Goal: Task Accomplishment & Management: Use online tool/utility

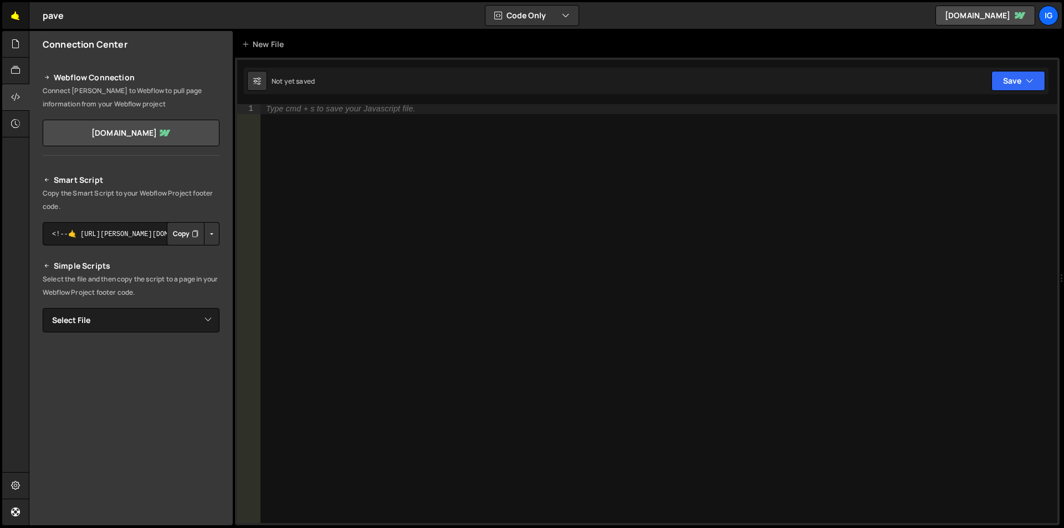
click at [16, 21] on link "🤙" at bounding box center [15, 15] width 27 height 27
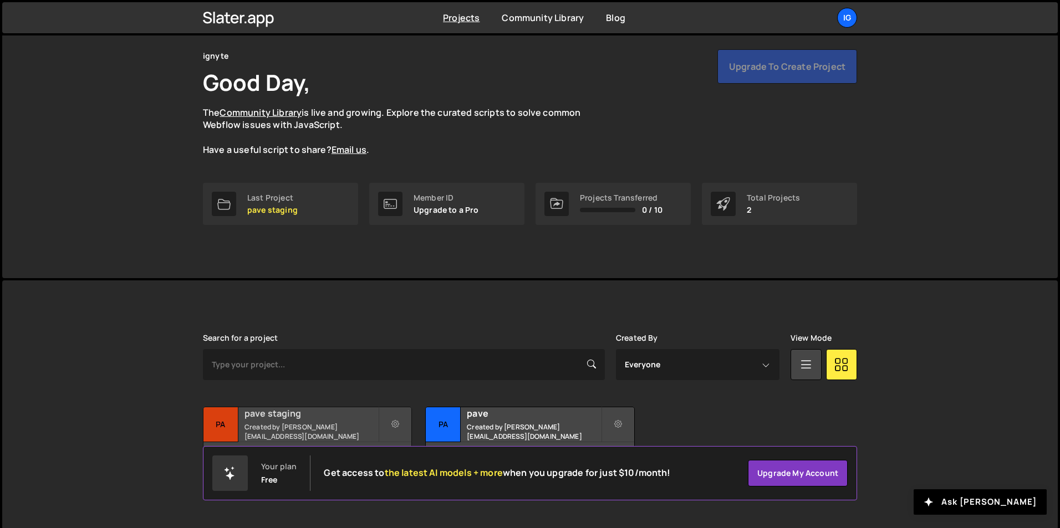
scroll to position [43, 0]
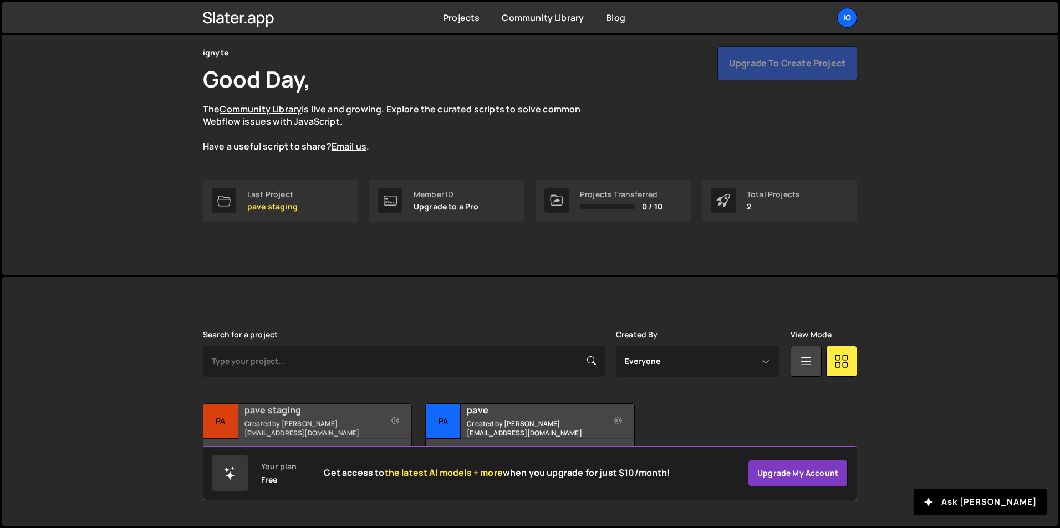
click at [275, 424] on small "Created by sam@ignyte.studio" at bounding box center [311, 428] width 134 height 19
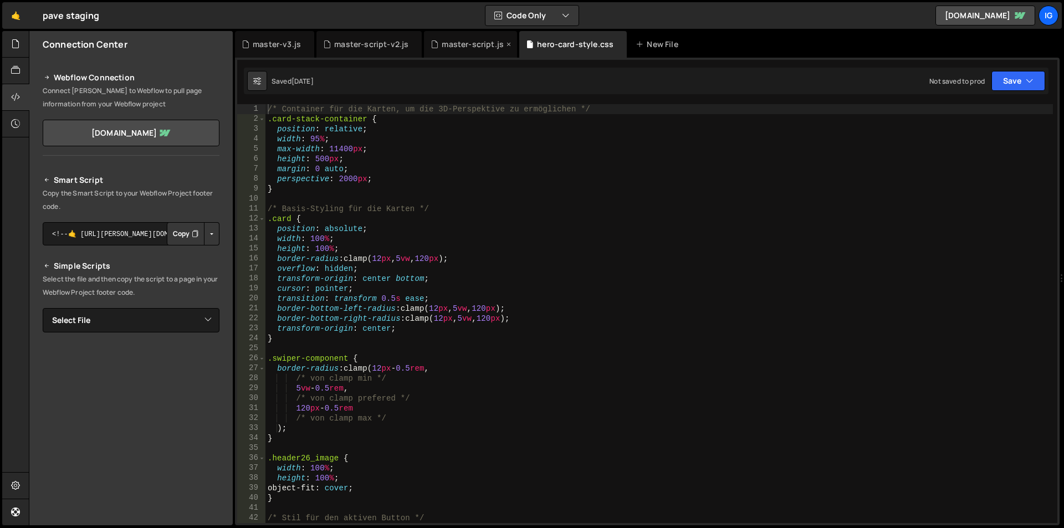
click at [455, 47] on div "master-script.js" at bounding box center [473, 44] width 62 height 11
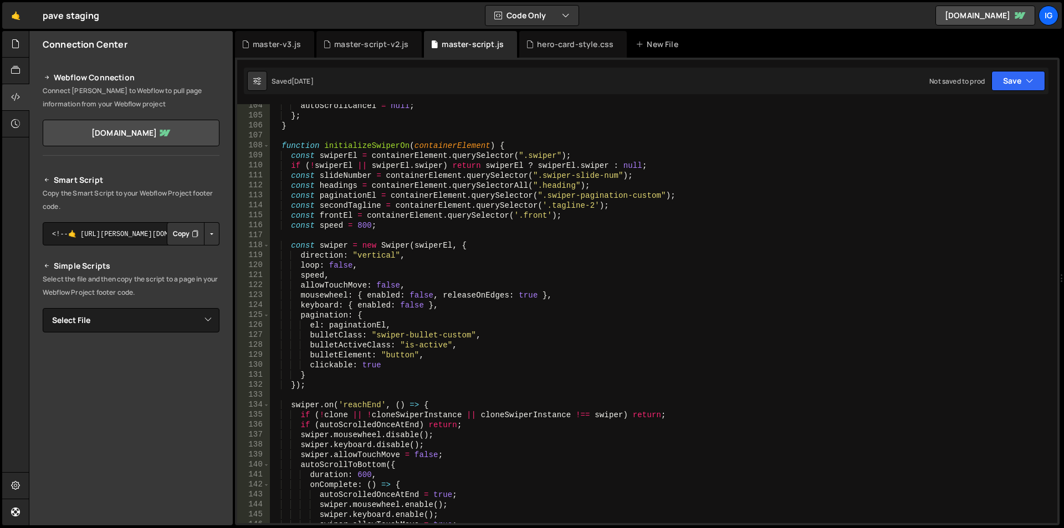
scroll to position [1064, 0]
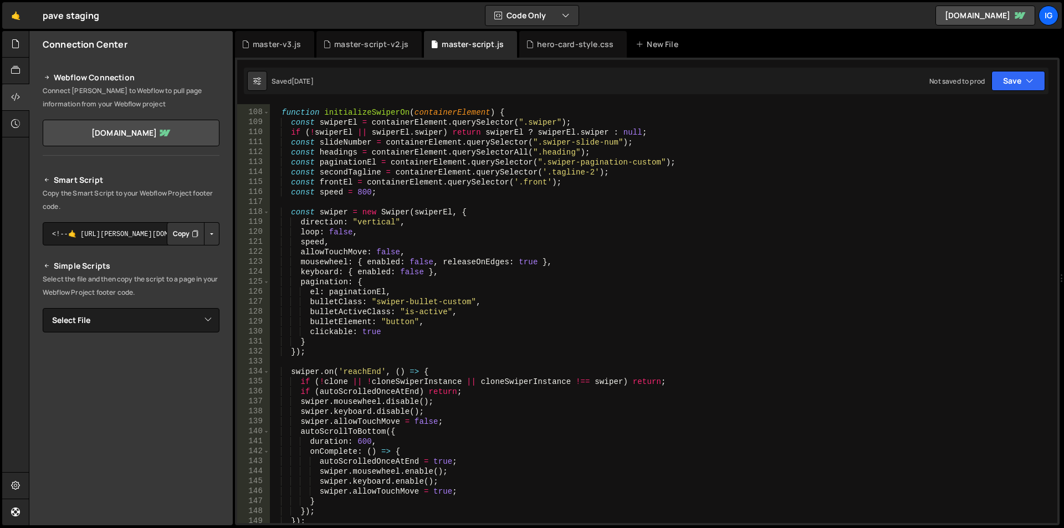
click at [319, 343] on div "function initializeSwiperOn ( containerElement ) { const swiperEl = containerEl…" at bounding box center [661, 317] width 783 height 439
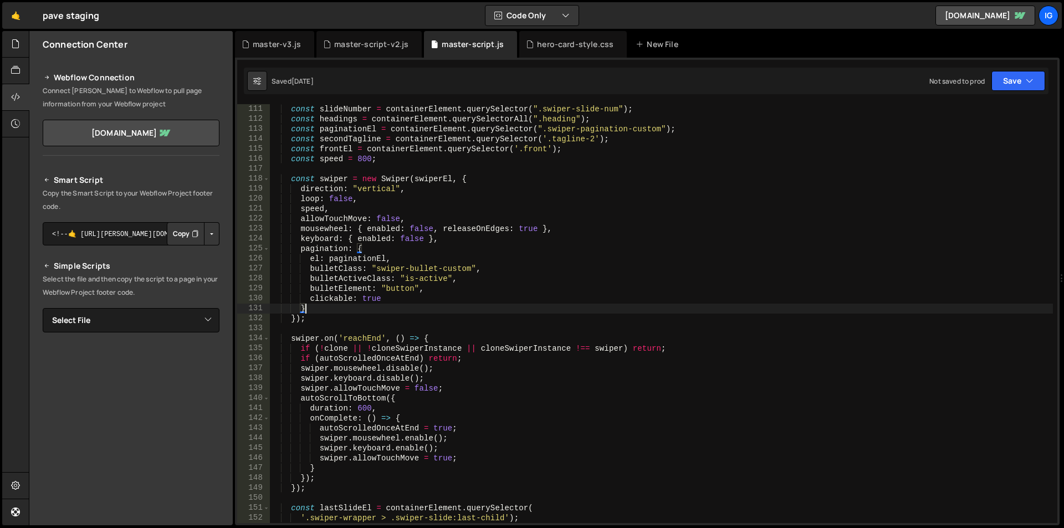
type textarea "},"
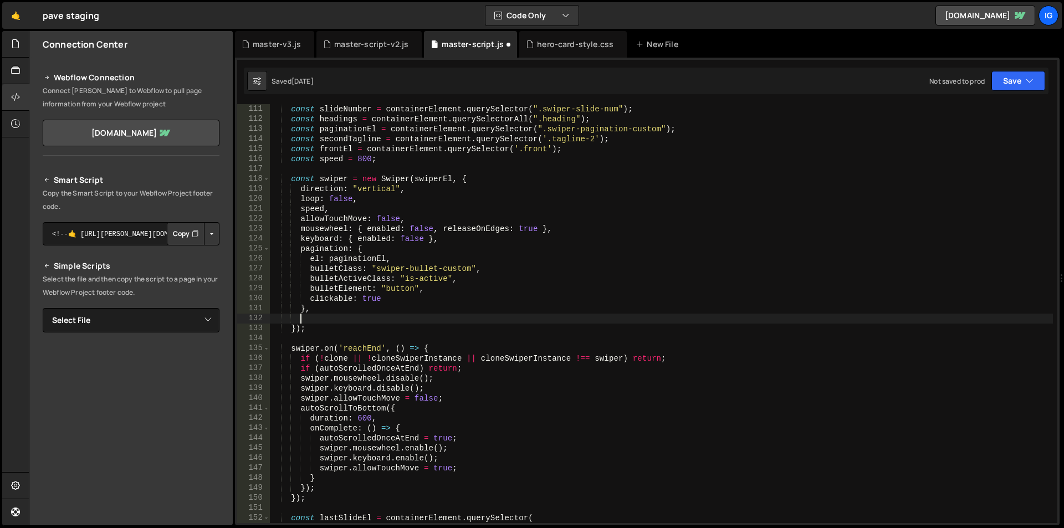
paste textarea "slide1"
type textarea "s"
paste textarea "}"
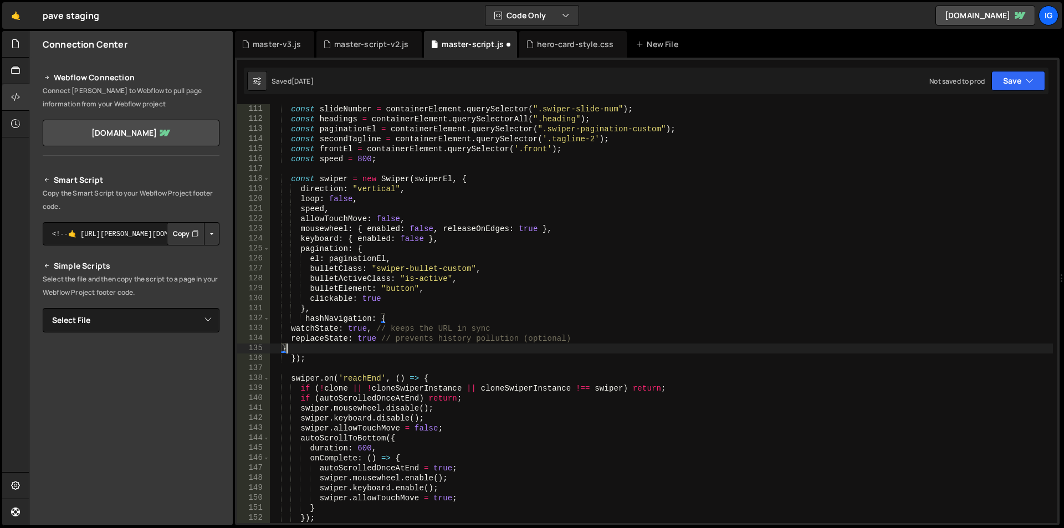
click at [289, 331] on div "const slideNumber = containerElement . querySelector ( ".swiper-slide-num" ) ; …" at bounding box center [661, 323] width 783 height 439
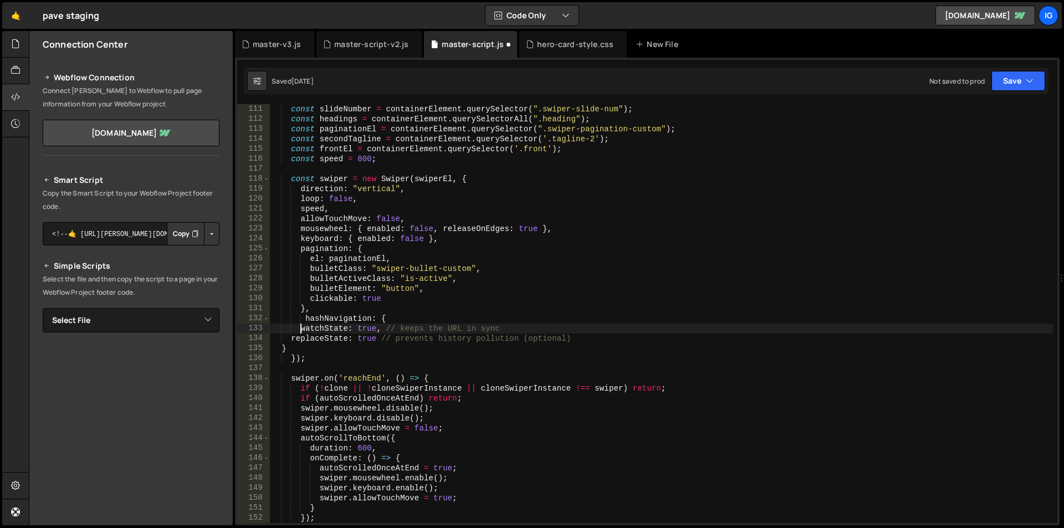
click at [291, 339] on div "const slideNumber = containerElement . querySelector ( ".swiper-slide-num" ) ; …" at bounding box center [661, 323] width 783 height 439
click at [1011, 80] on button "Save" at bounding box center [1018, 81] width 54 height 20
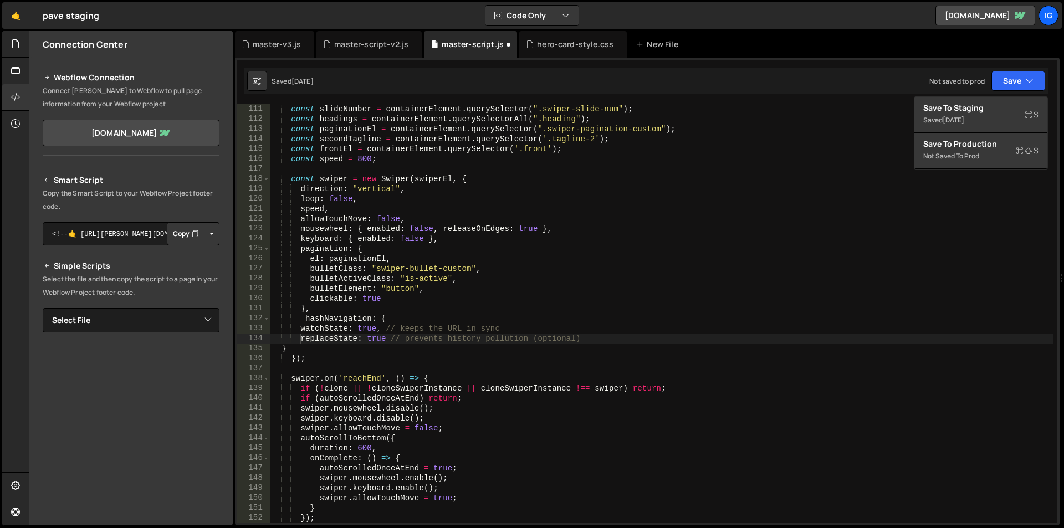
click at [865, 162] on div "const slideNumber = containerElement . querySelector ( ".swiper-slide-num" ) ; …" at bounding box center [661, 323] width 783 height 439
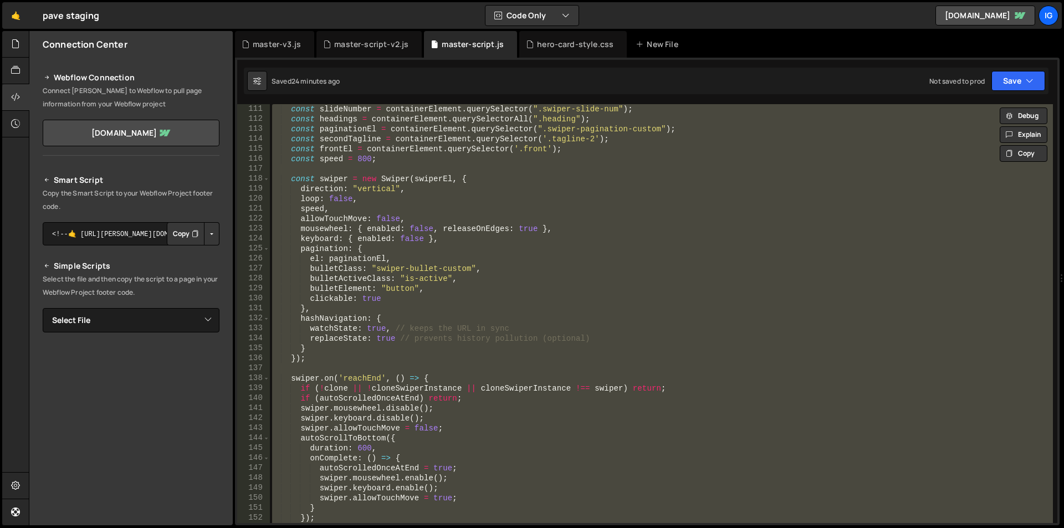
click at [557, 208] on div "const slideNumber = containerElement . querySelector ( ".swiper-slide-num" ) ; …" at bounding box center [661, 313] width 783 height 419
click at [510, 203] on div "const slideNumber = containerElement . querySelector ( ".swiper-slide-num" ) ; …" at bounding box center [661, 313] width 783 height 419
type textarea "loop: false,"
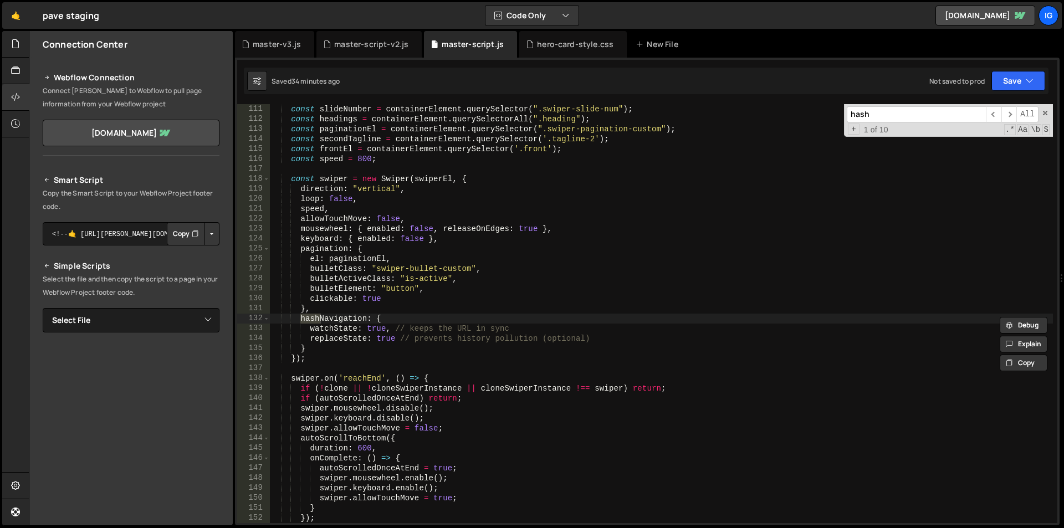
scroll to position [5646, 0]
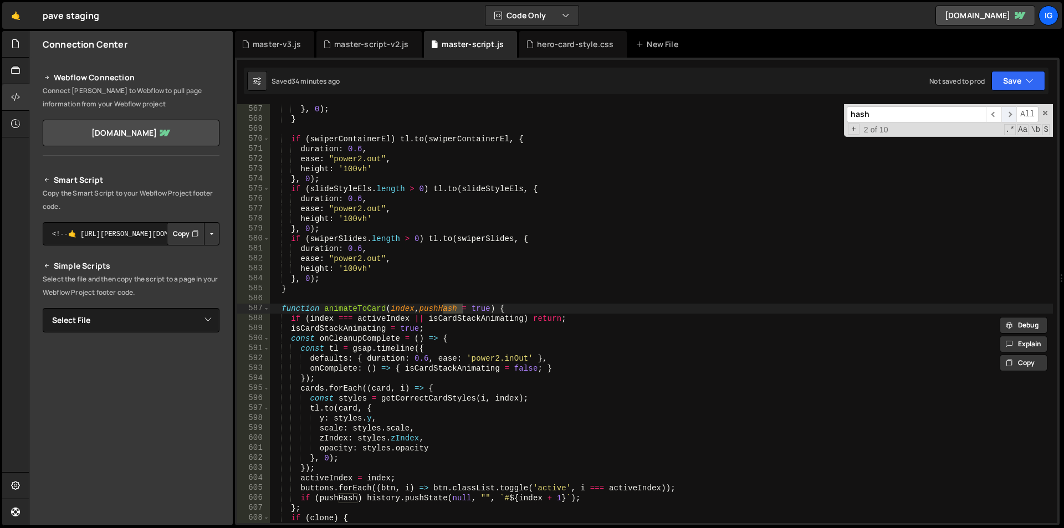
type input "hash"
click at [1009, 112] on span "​" at bounding box center [1009, 114] width 16 height 16
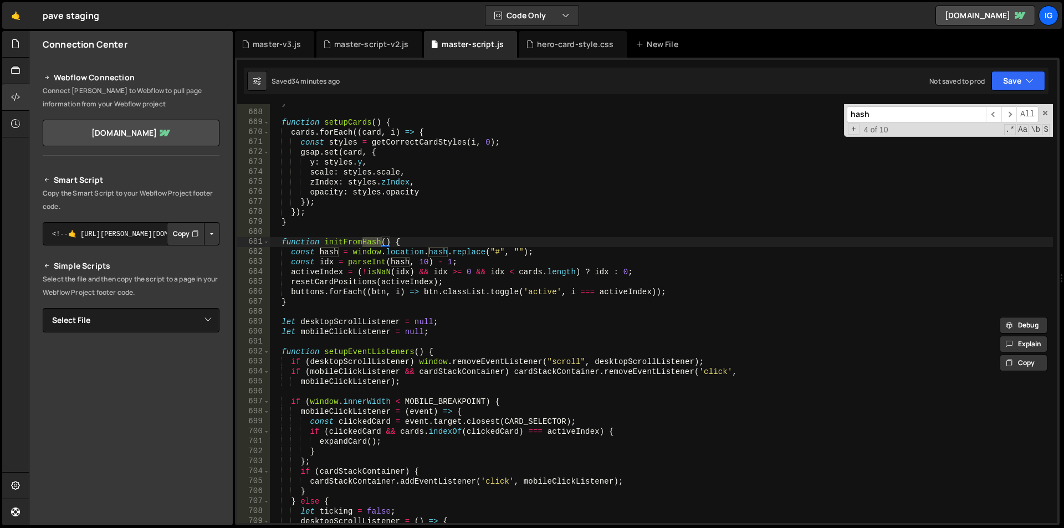
scroll to position [6650, 0]
click at [421, 243] on div "} function setupCards ( ) { cards . forEach (( card , i ) => { const styles = g…" at bounding box center [661, 317] width 783 height 439
click at [284, 239] on div "} function setupCards ( ) { cards . forEach (( card , i ) => { const styles = g…" at bounding box center [661, 317] width 783 height 439
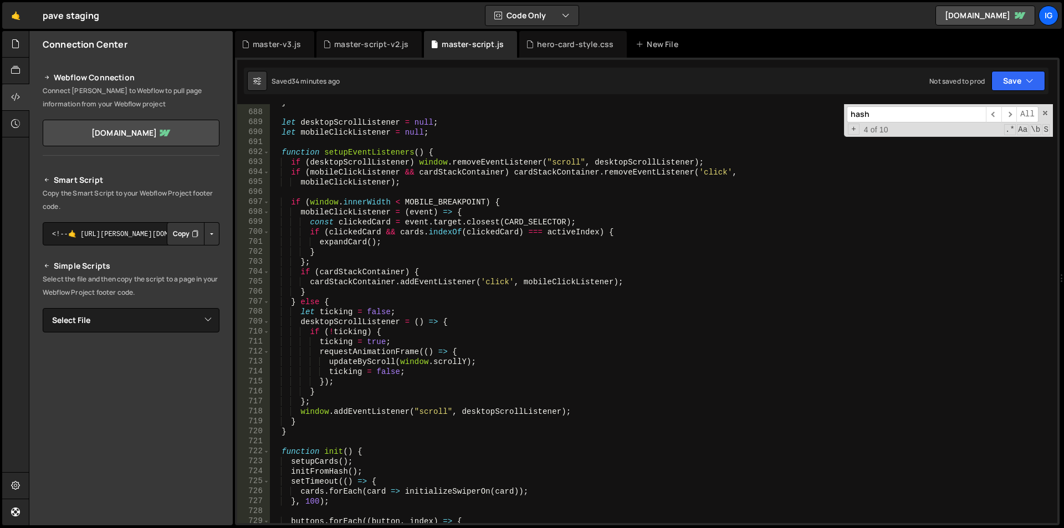
scroll to position [6850, 0]
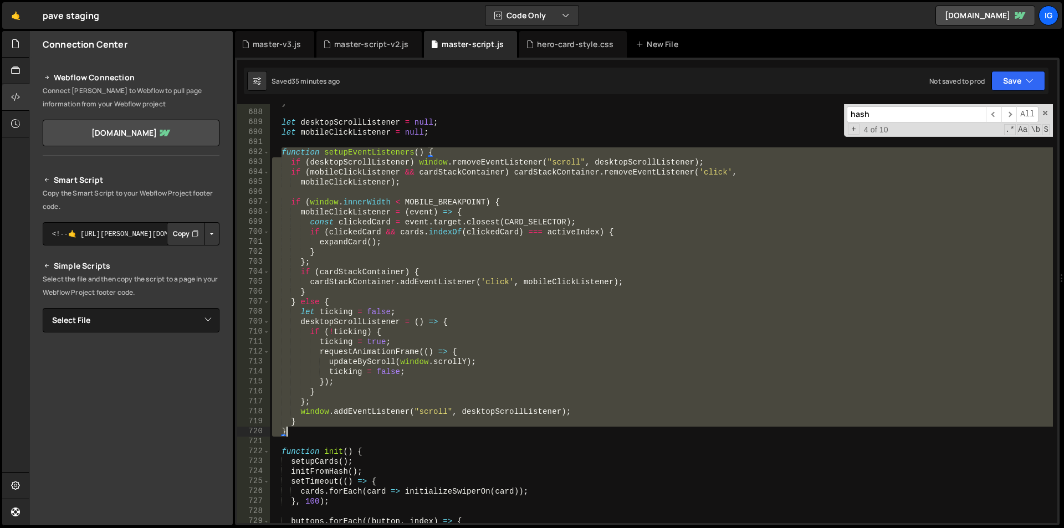
drag, startPoint x: 280, startPoint y: 150, endPoint x: 306, endPoint y: 430, distance: 281.1
click at [306, 430] on div "} let desktopScrollListener = null ; let mobileClickListener = null ; function …" at bounding box center [661, 317] width 783 height 439
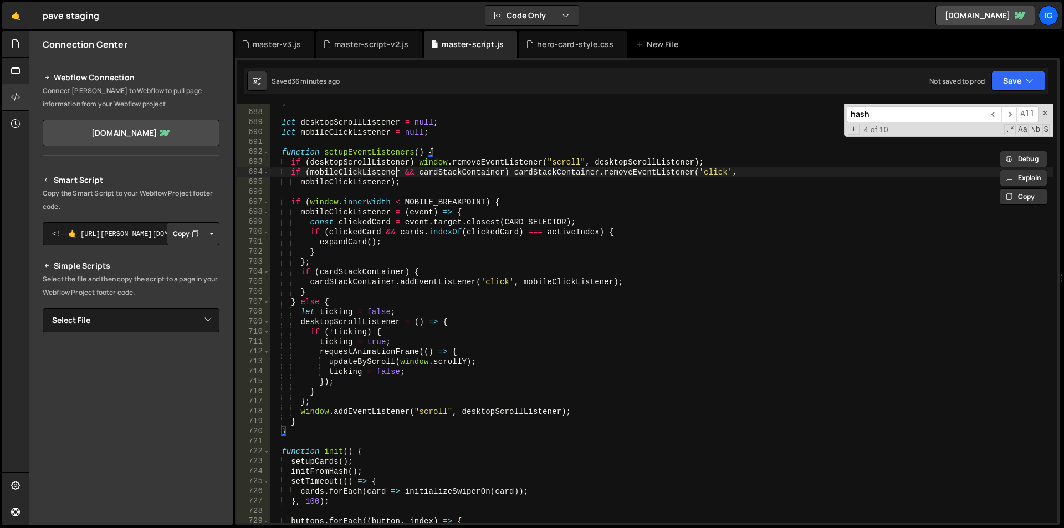
click at [393, 169] on div "} let desktopScrollListener = null ; let mobileClickListener = null ; function …" at bounding box center [661, 317] width 783 height 439
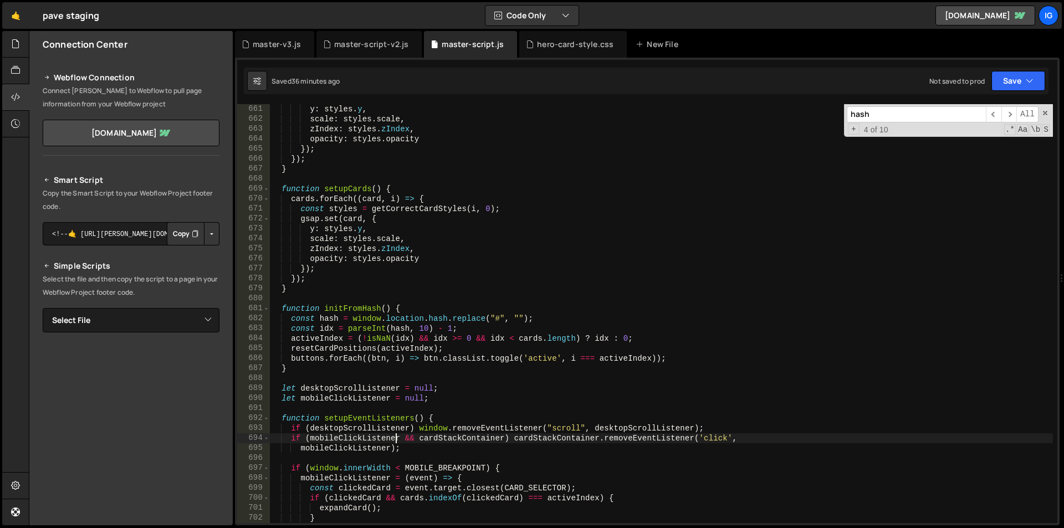
scroll to position [6650, 0]
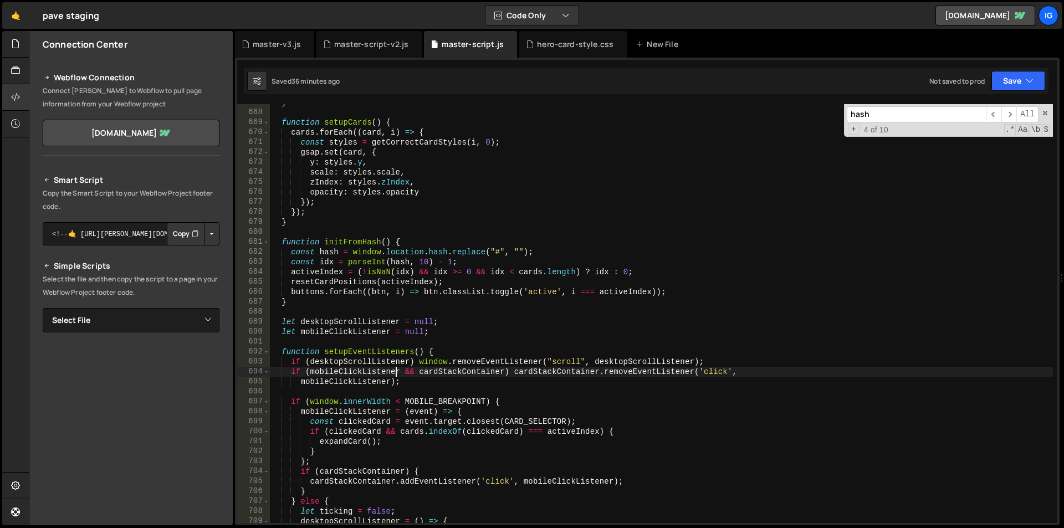
click at [282, 240] on div "} function setupCards ( ) { cards . forEach (( card , i ) => { const styles = g…" at bounding box center [661, 317] width 783 height 439
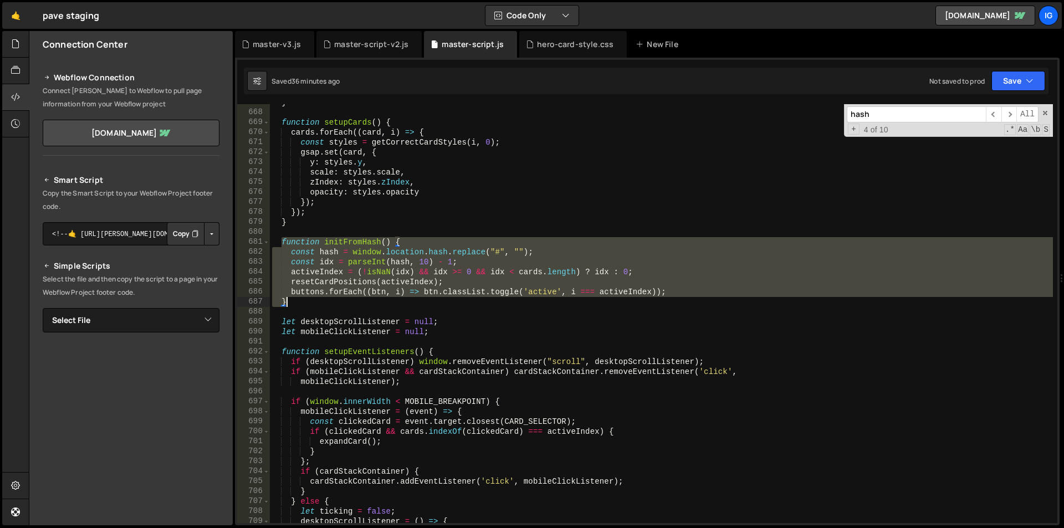
drag, startPoint x: 282, startPoint y: 240, endPoint x: 288, endPoint y: 303, distance: 63.5
click at [288, 303] on div "} function setupCards ( ) { cards . forEach (( card , i ) => { const styles = g…" at bounding box center [661, 317] width 783 height 439
click at [438, 179] on div "} function setupCards ( ) { cards . forEach (( card , i ) => { const styles = g…" at bounding box center [661, 317] width 783 height 439
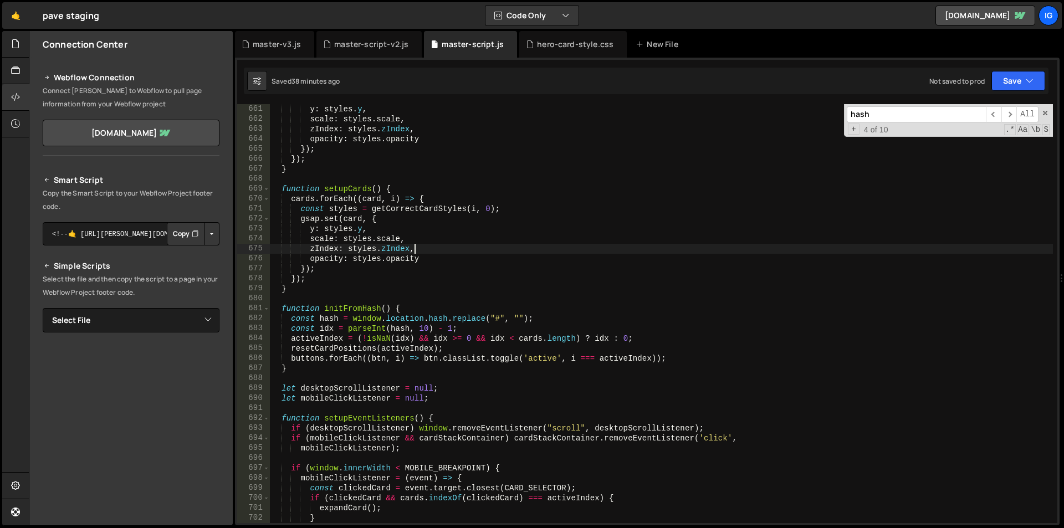
scroll to position [6617, 0]
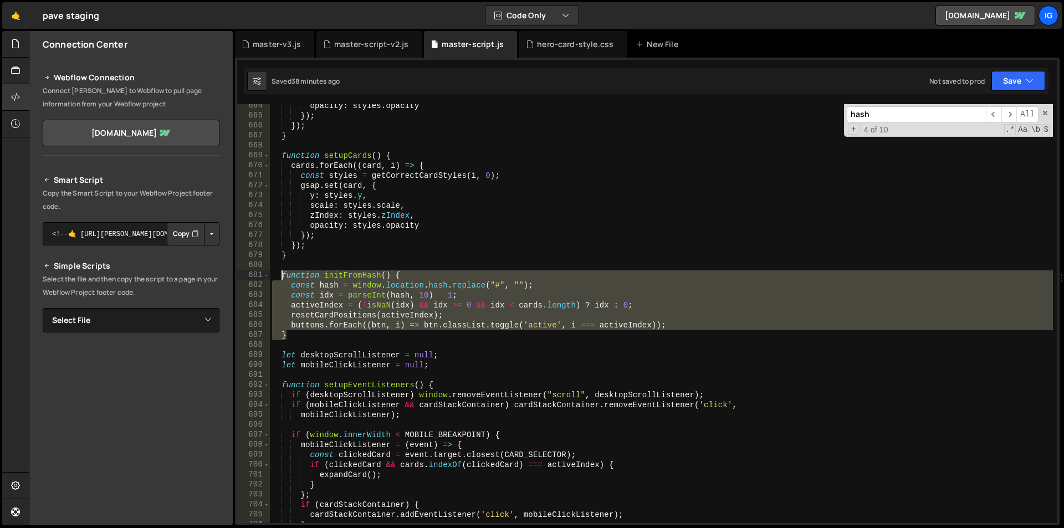
drag, startPoint x: 289, startPoint y: 339, endPoint x: 280, endPoint y: 277, distance: 62.6
click at [280, 277] on div "opacity : styles . opacity }) ; }) ; } function setupCards ( ) { cards . forEac…" at bounding box center [661, 320] width 783 height 439
type textarea "function initFromHash() { const hash = window.location.hash.replace("#", "");"
paste textarea
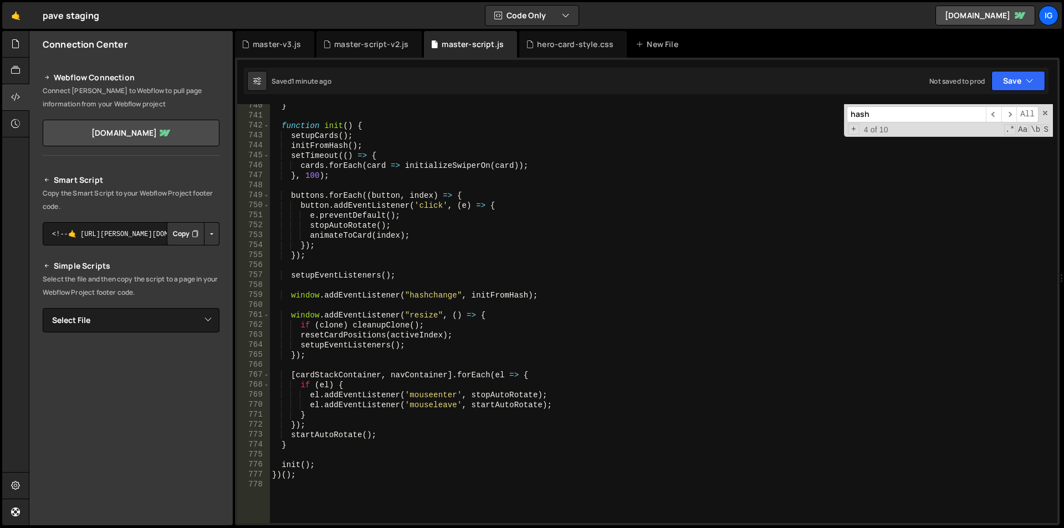
scroll to position [7342, 0]
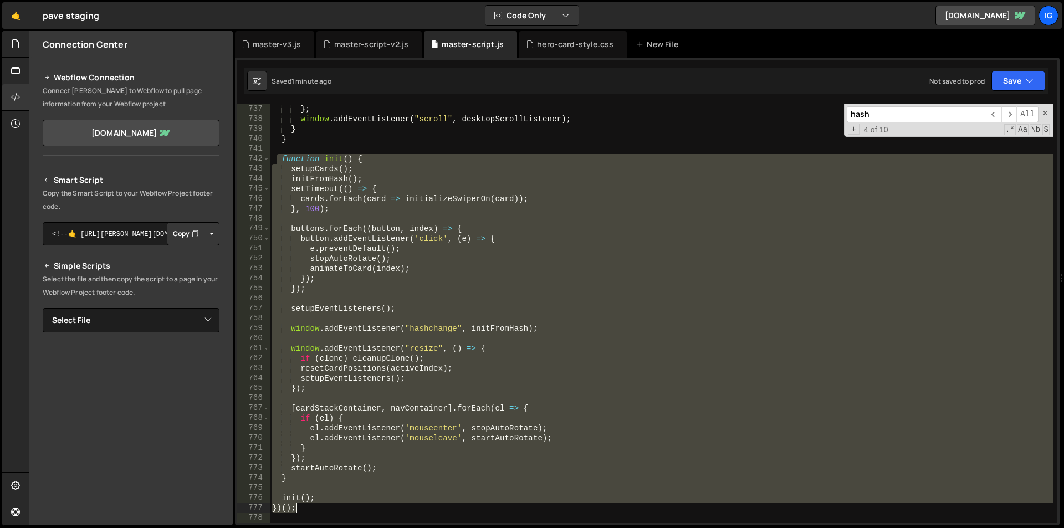
drag, startPoint x: 279, startPoint y: 158, endPoint x: 372, endPoint y: 511, distance: 365.2
click at [372, 511] on div "} ; window . addEventListener ( "scroll" , desktopScrollListener ) ; } } functi…" at bounding box center [661, 323] width 783 height 439
click at [345, 478] on div "} ; window . addEventListener ( "scroll" , desktopScrollListener ) ; } } functi…" at bounding box center [661, 313] width 783 height 419
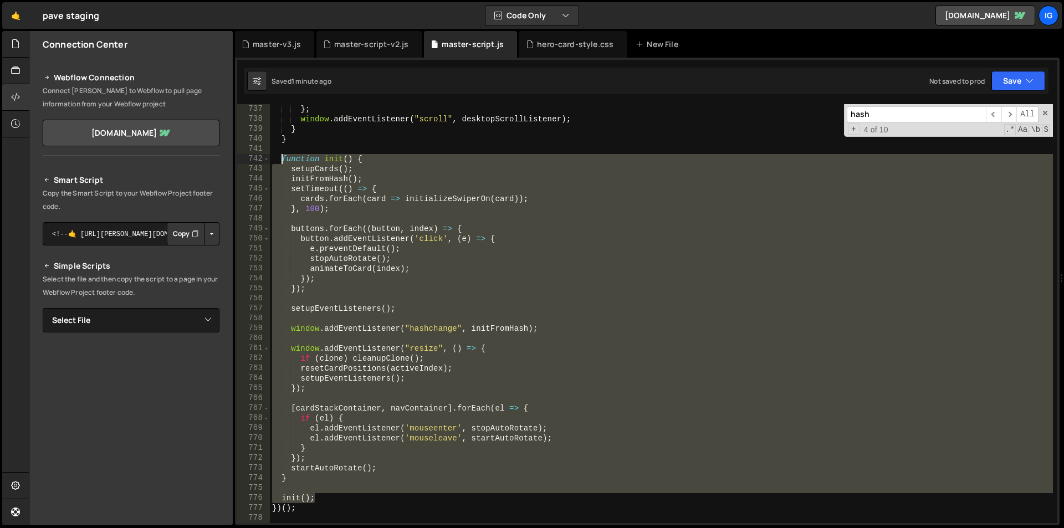
drag, startPoint x: 325, startPoint y: 497, endPoint x: 283, endPoint y: 163, distance: 336.2
click at [283, 163] on div "} ; window . addEventListener ( "scroll" , desktopScrollListener ) ; } } functi…" at bounding box center [661, 323] width 783 height 439
click at [439, 283] on div "} ; window . addEventListener ( "scroll" , desktopScrollListener ) ; } } functi…" at bounding box center [661, 313] width 783 height 419
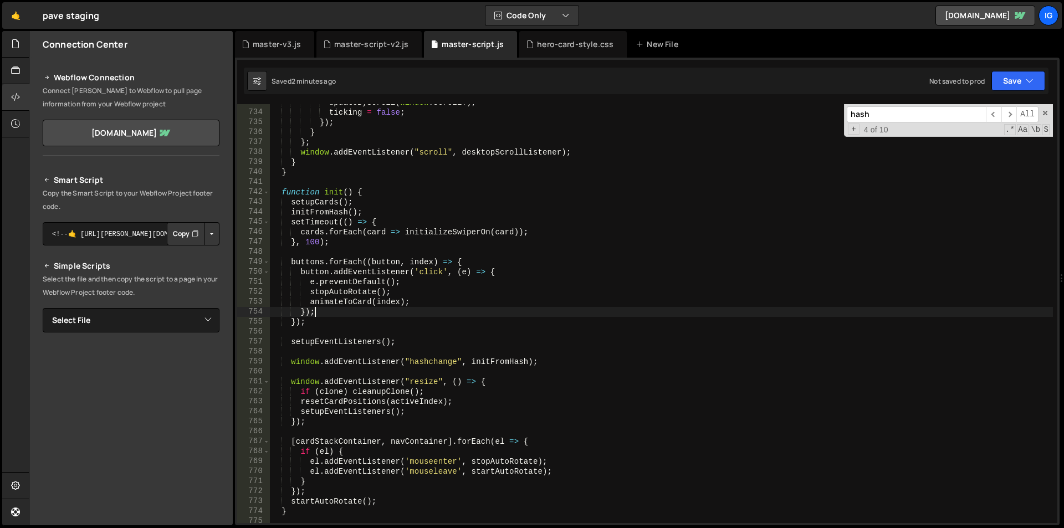
scroll to position [7375, 0]
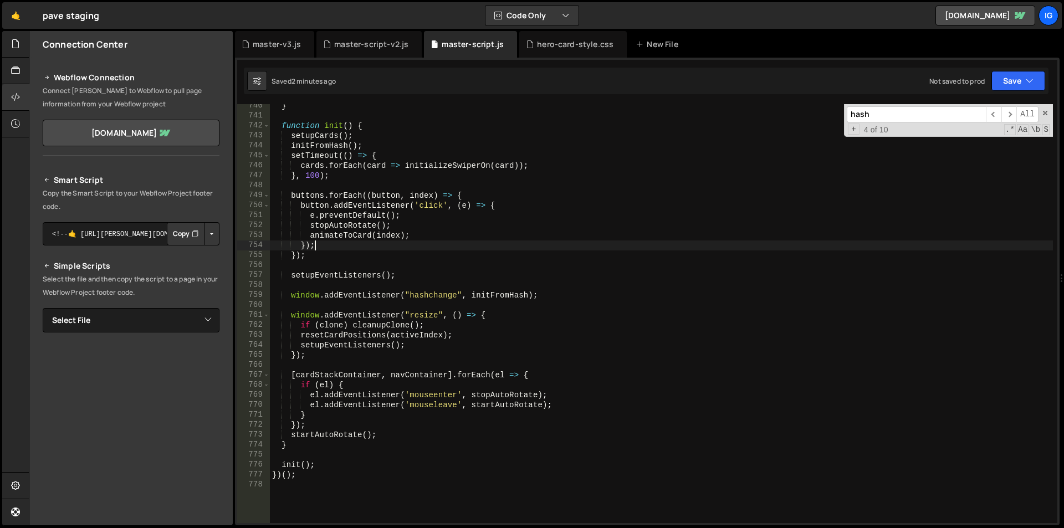
click at [294, 446] on div "} function init ( ) { setupCards ( ) ; initFromHash ( ) ; setTimeout (( ) => { …" at bounding box center [661, 320] width 783 height 439
click at [313, 255] on div "} function init ( ) { setupCards ( ) ; initFromHash ( ) ; setTimeout (( ) => { …" at bounding box center [661, 320] width 783 height 439
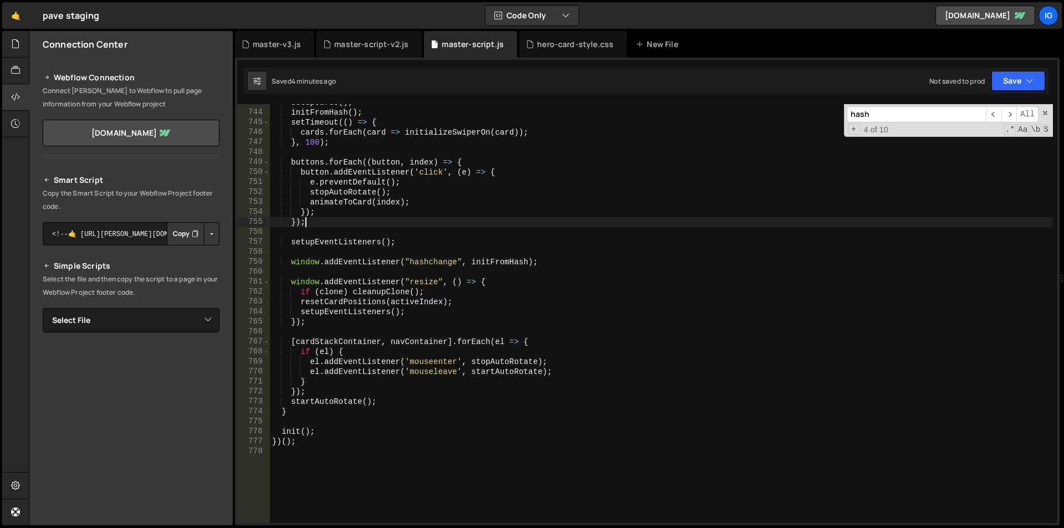
scroll to position [7342, 0]
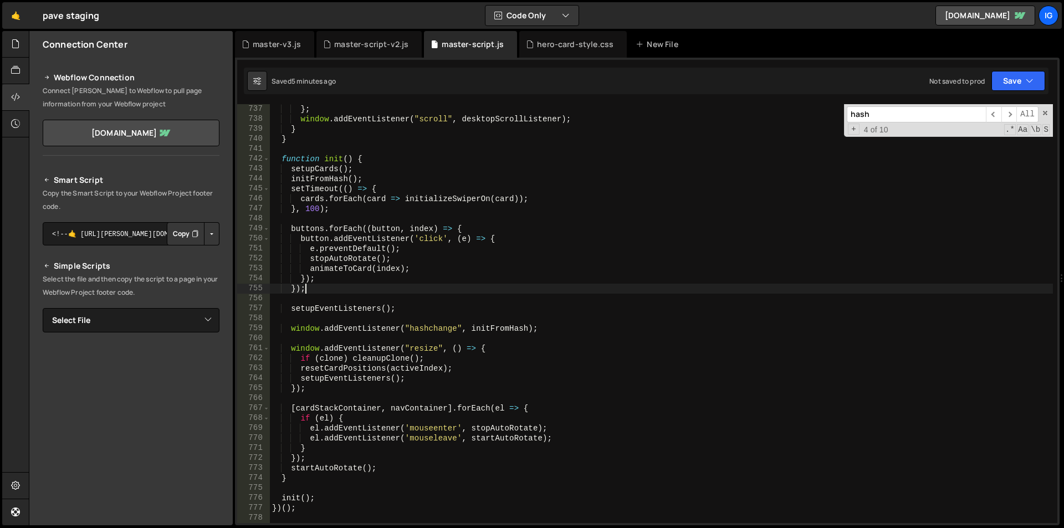
click at [475, 162] on div "} ; window . addEventListener ( "scroll" , desktopScrollListener ) ; } } functi…" at bounding box center [661, 323] width 783 height 439
type textarea "function init() {"
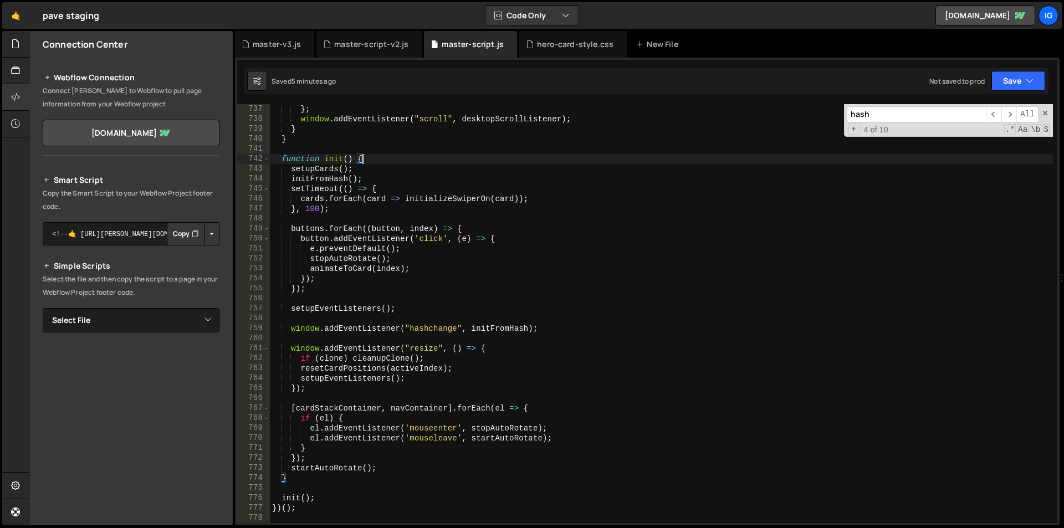
click at [888, 117] on input "hash" at bounding box center [916, 114] width 139 height 16
paste input "initializeSwiperOn"
type input "initializeSwiperOn"
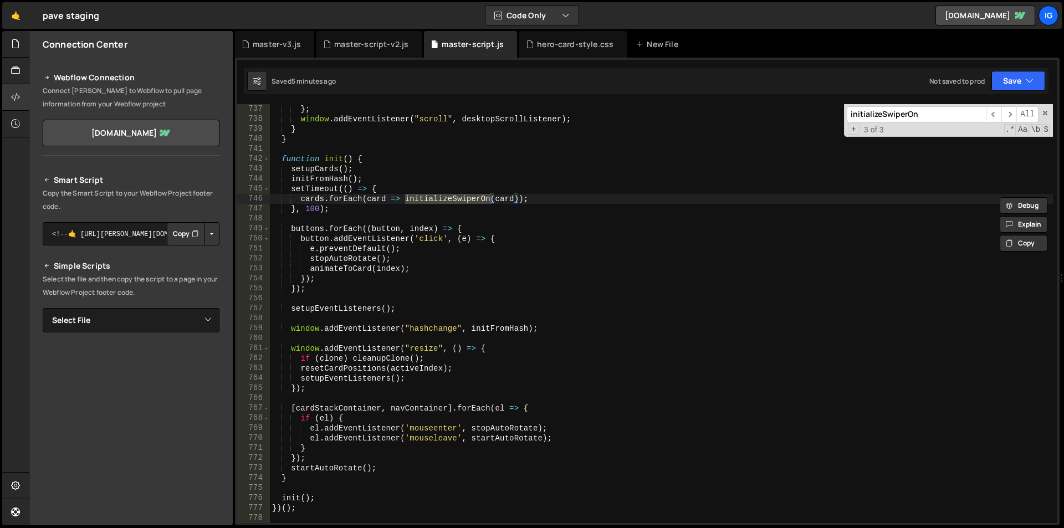
type textarea "function initializeSwiperOn(containerElement) {"
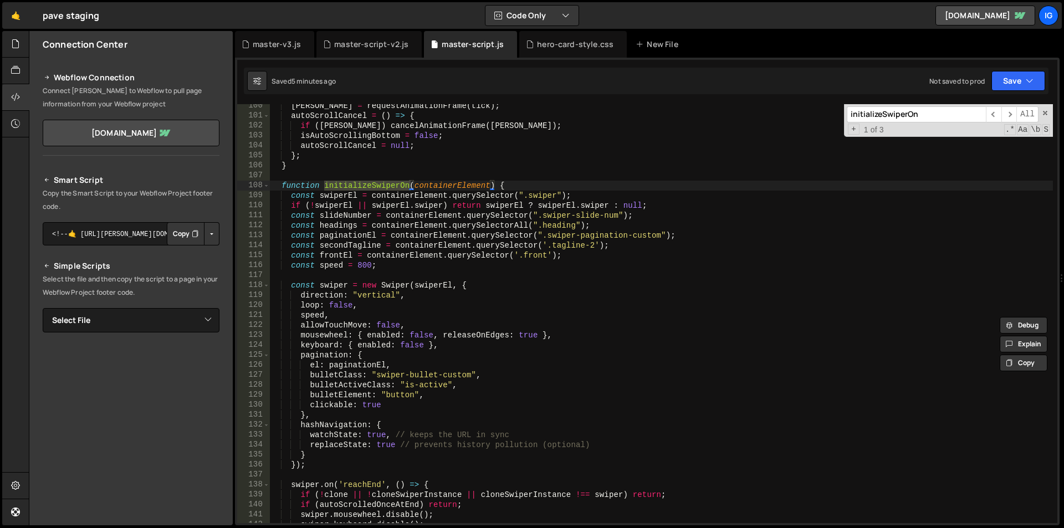
scroll to position [1024, 0]
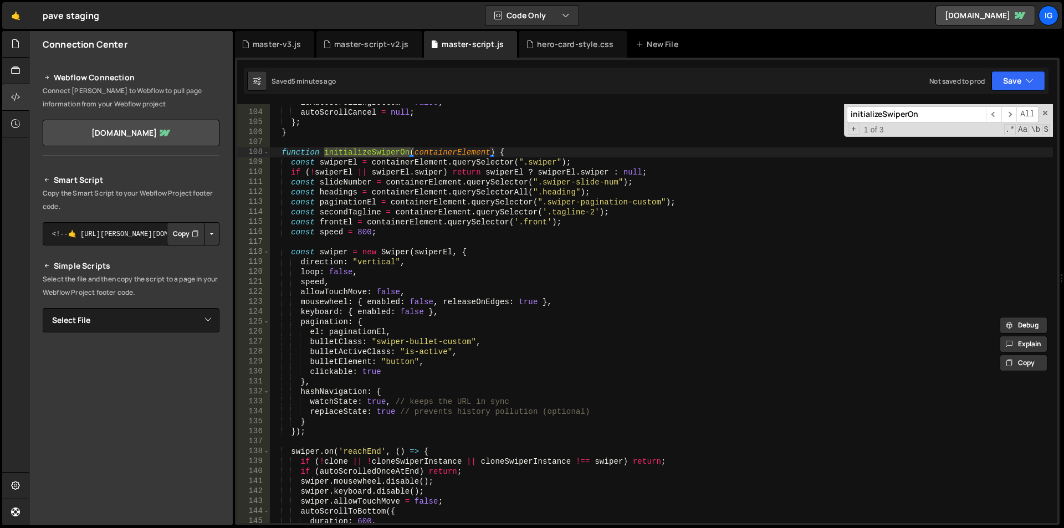
type input "initializeSwiperOn"
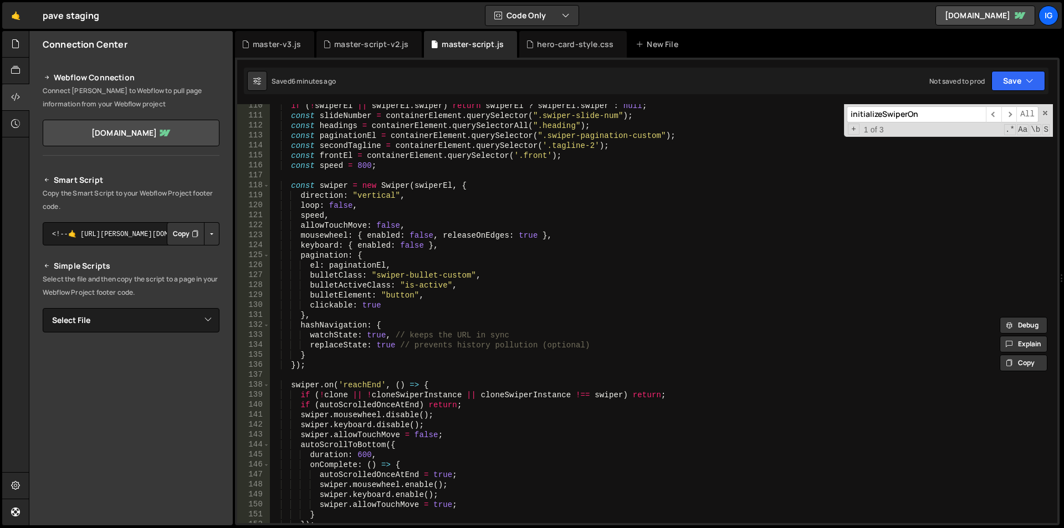
type textarea "});"
click at [311, 368] on div "if ( ! swiperEl || swiperEl . swiper ) return swiperEl ? swiperEl . swiper : nu…" at bounding box center [661, 320] width 783 height 439
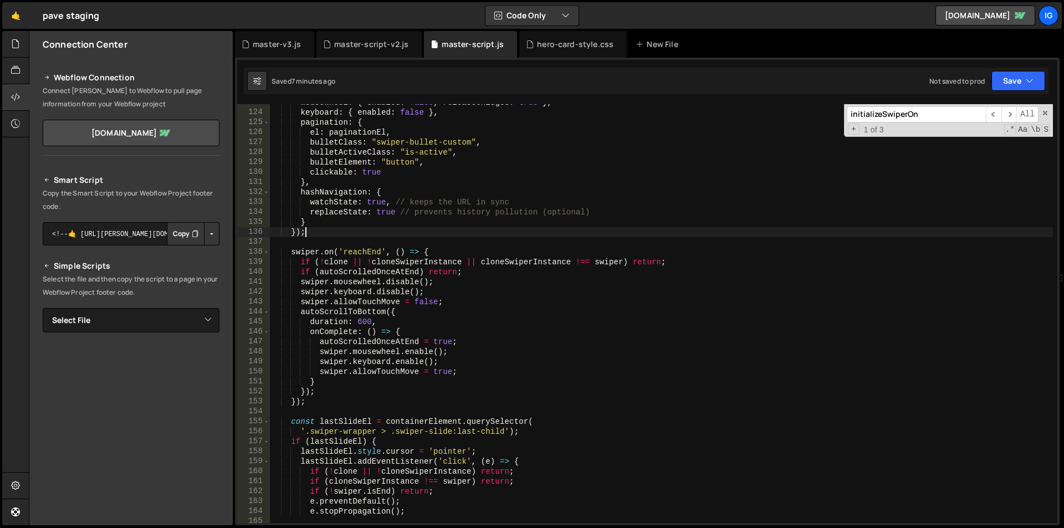
scroll to position [0, 7]
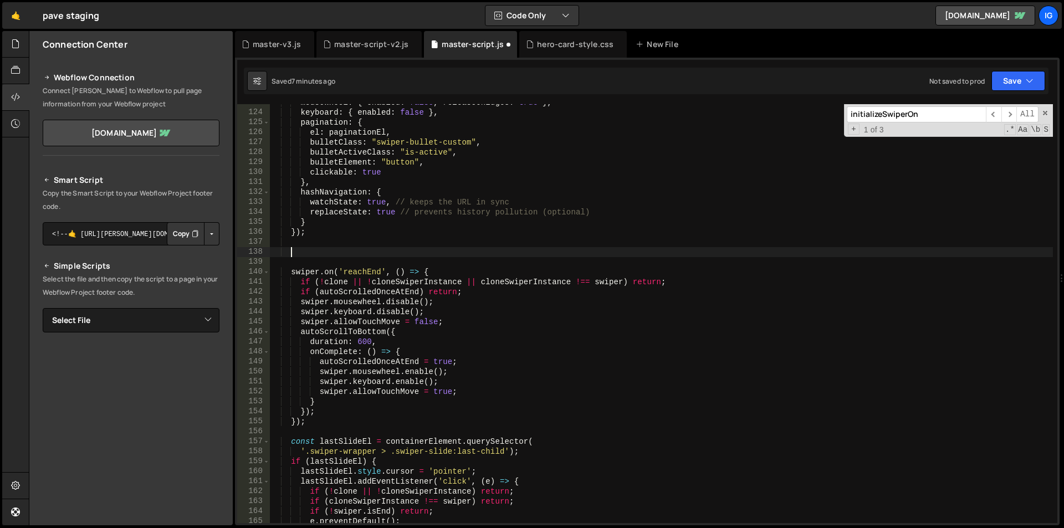
paste textarea "});"
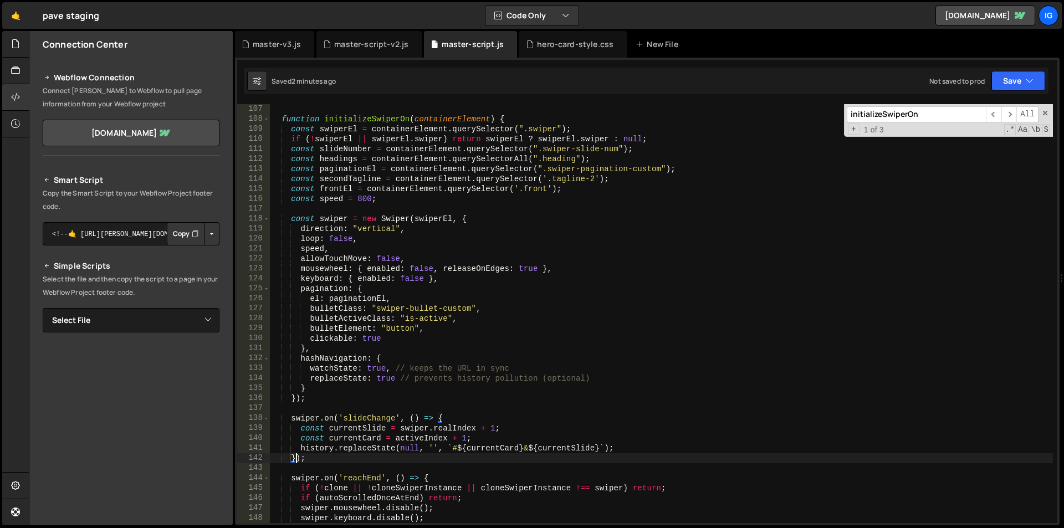
scroll to position [1024, 0]
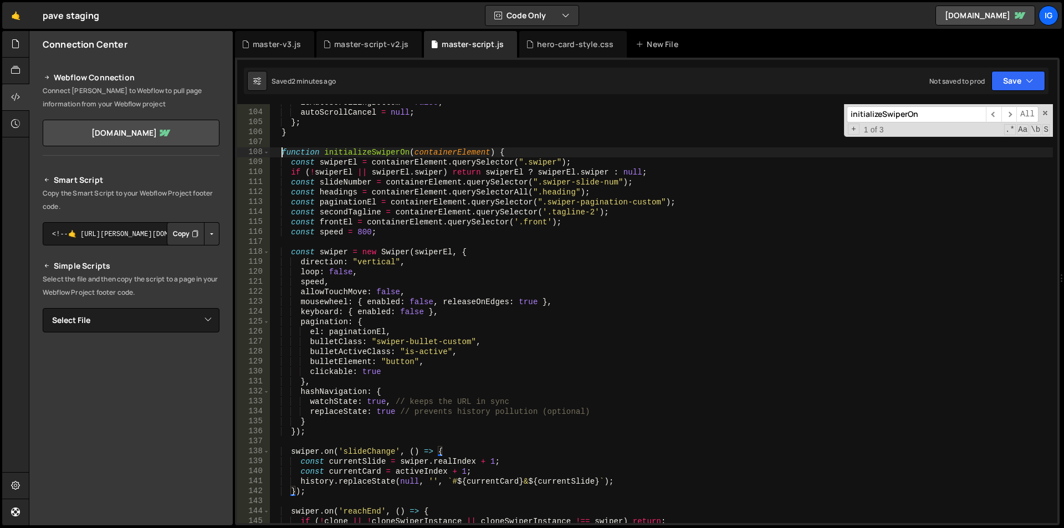
click at [281, 152] on div "isAutoScrollingBottom = false ; autoScrollCancel = null ; } ; } function initia…" at bounding box center [661, 317] width 783 height 439
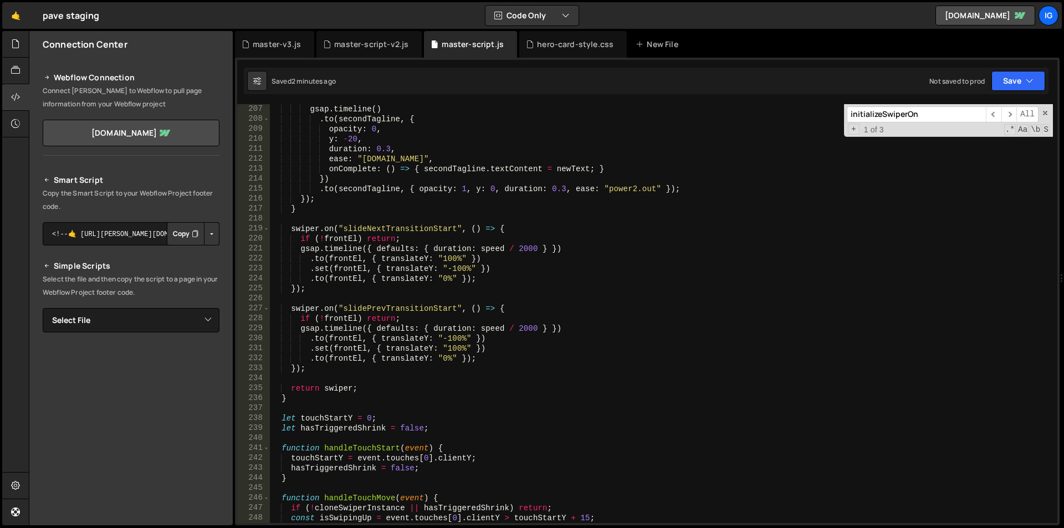
scroll to position [2088, 0]
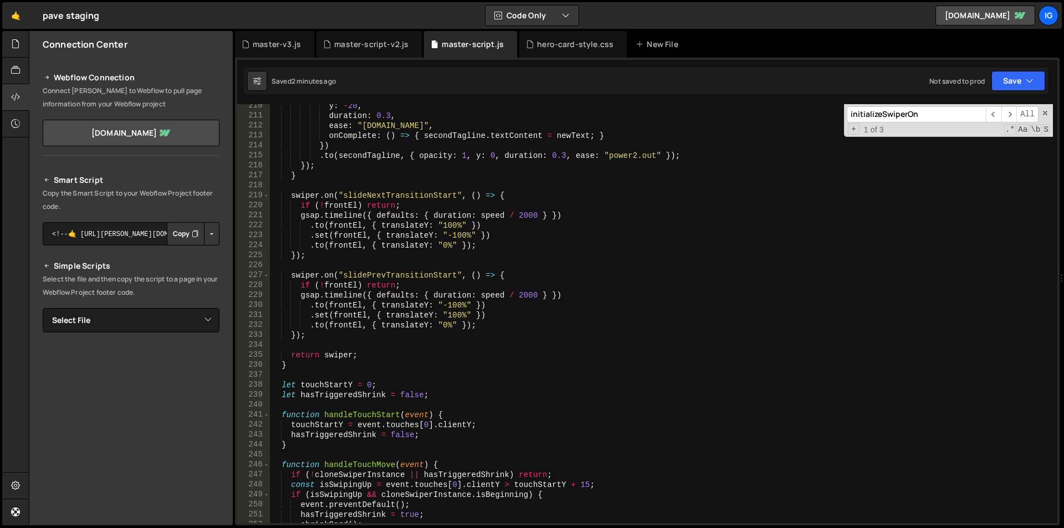
click at [296, 363] on div "y : - 20 , duration : 0.3 , ease : "[DOMAIN_NAME]" , onComplete : ( ) => { seco…" at bounding box center [661, 320] width 783 height 439
type textarea "return swiper; }"
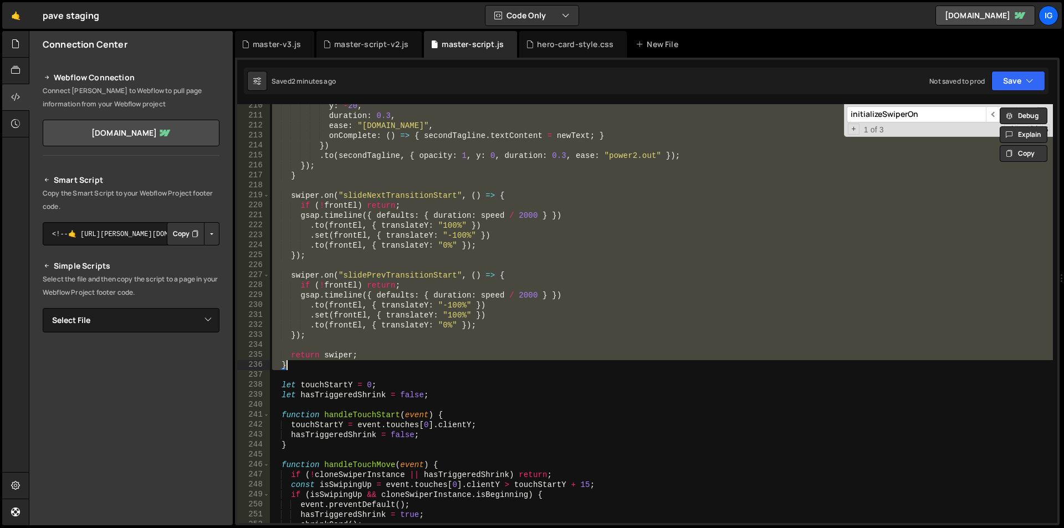
paste textarea
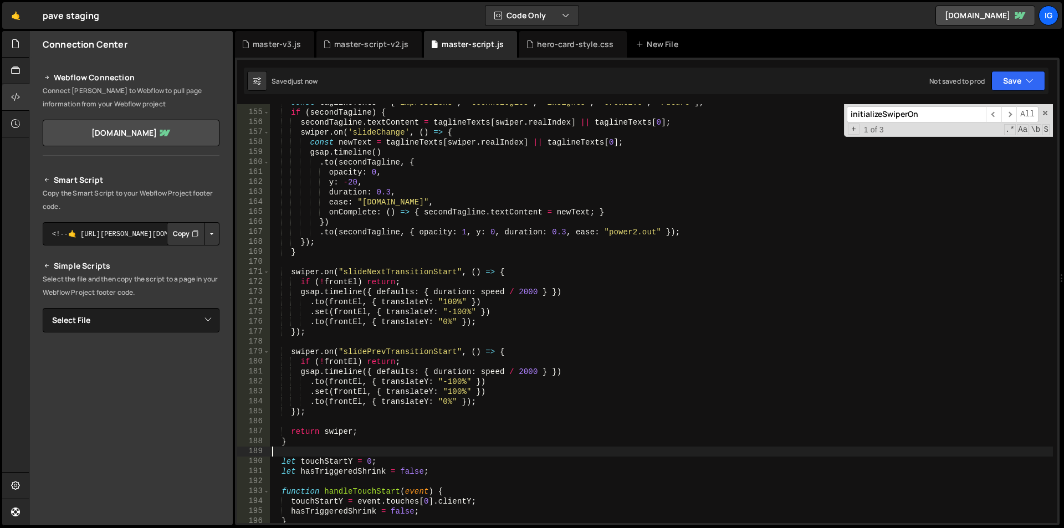
scroll to position [1466, 0]
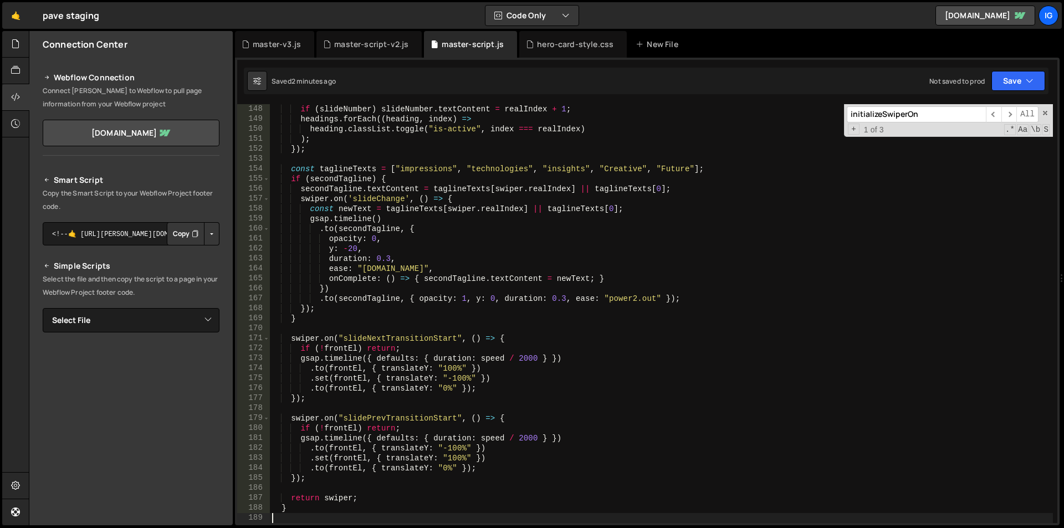
click at [420, 200] on div "if ( slideNumber ) slideNumber . textContent = realIndex + 1 ; headings . forEa…" at bounding box center [661, 323] width 783 height 439
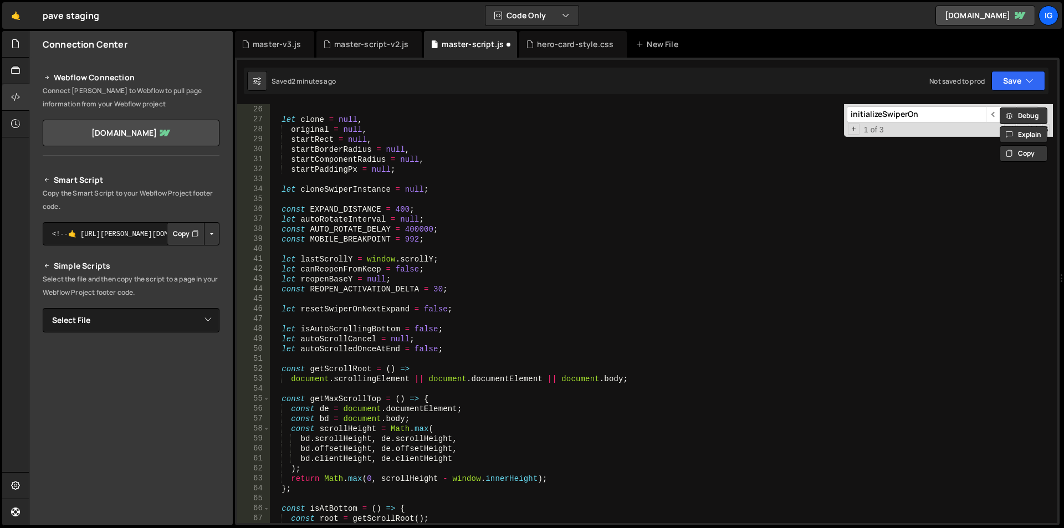
scroll to position [0, 0]
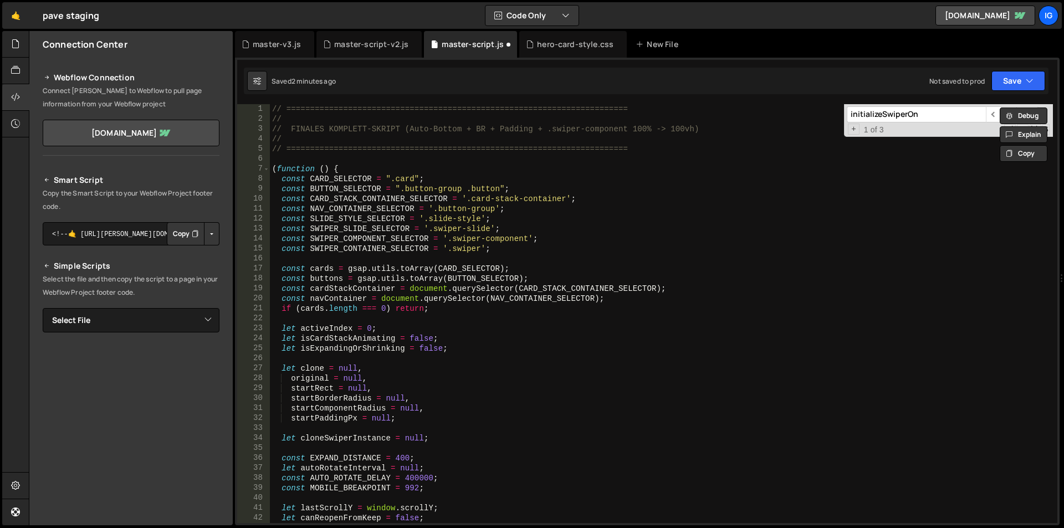
click at [721, 175] on div "// ======================================================================== // …" at bounding box center [661, 323] width 783 height 439
type textarea "const CARD_SELECTOR = ".card";"
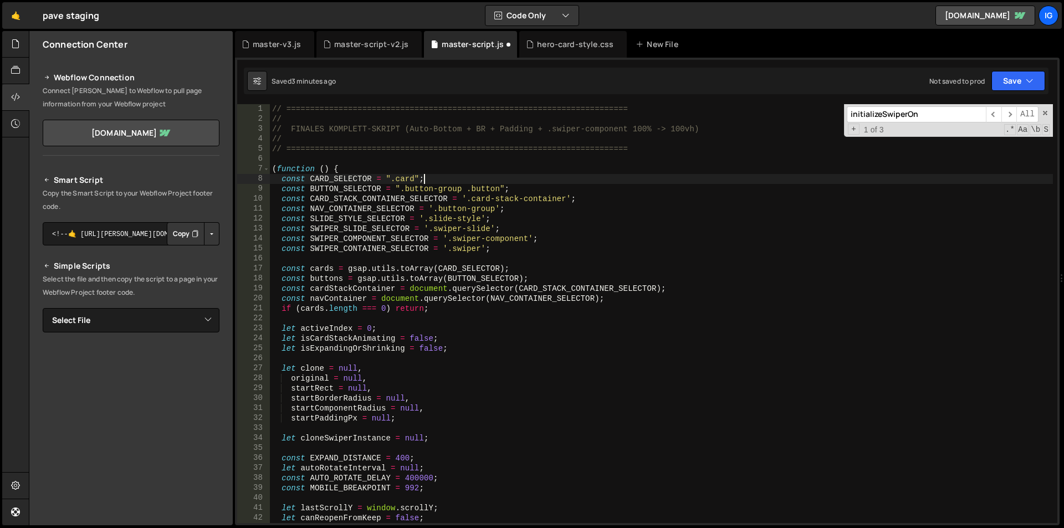
click at [410, 155] on div "// ======================================================================== // …" at bounding box center [661, 323] width 783 height 439
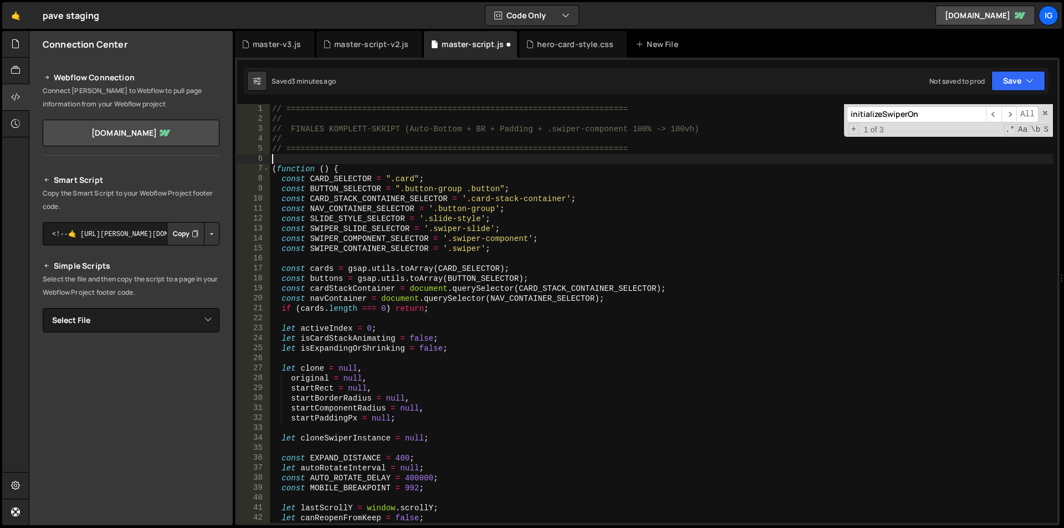
type textarea "})();"
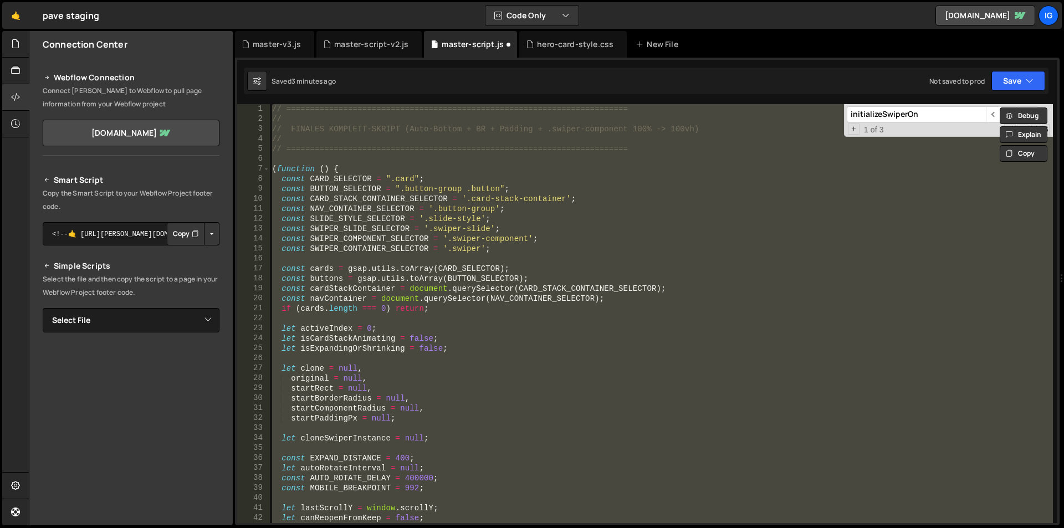
paste textarea
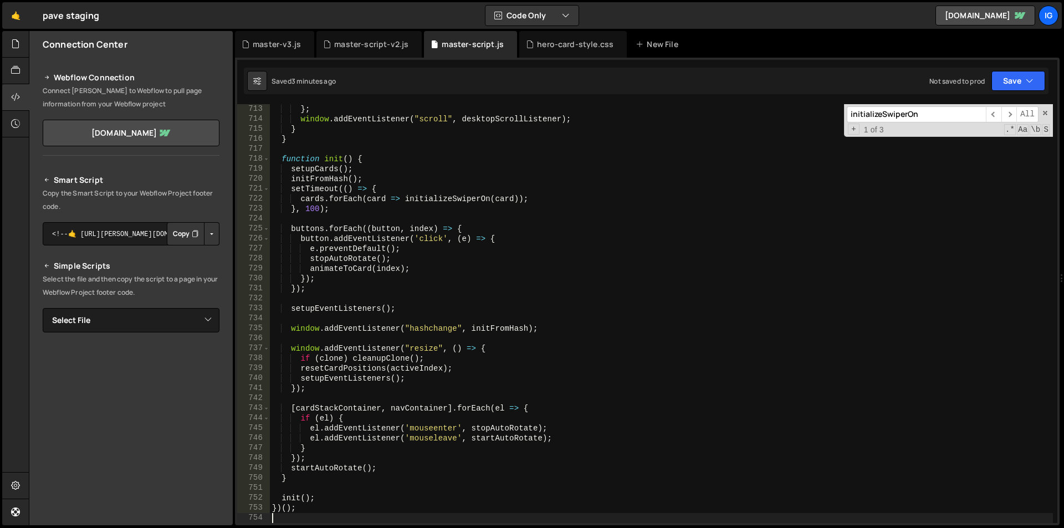
click at [369, 153] on div "} ; window . addEventListener ( "scroll" , desktopScrollListener ) ; } } functi…" at bounding box center [661, 323] width 783 height 439
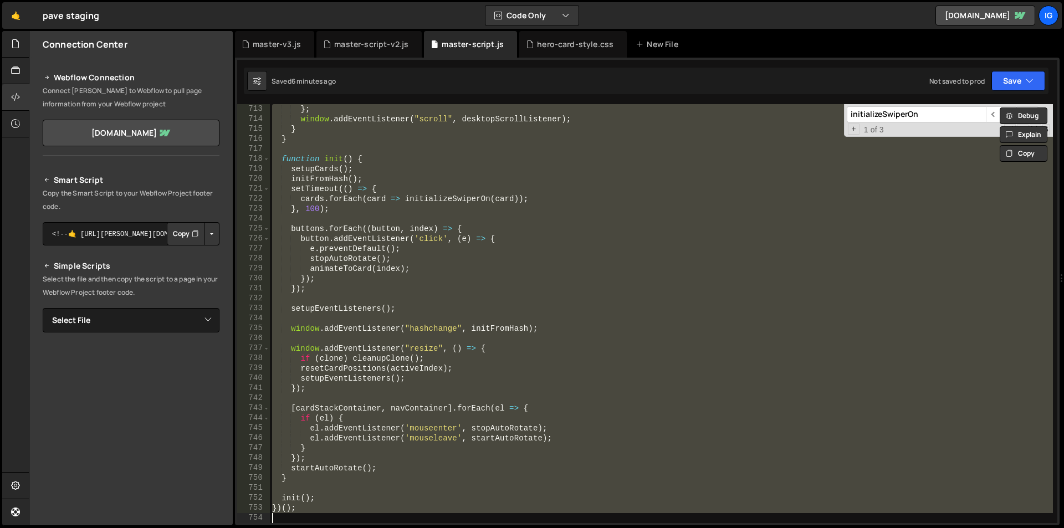
click at [409, 168] on div "} ; window . addEventListener ( "scroll" , desktopScrollListener ) ; } } functi…" at bounding box center [661, 313] width 783 height 419
click at [406, 187] on div "} ; window . addEventListener ( "scroll" , desktopScrollListener ) ; } } functi…" at bounding box center [661, 313] width 783 height 419
type textarea "setTimeout(() => {"
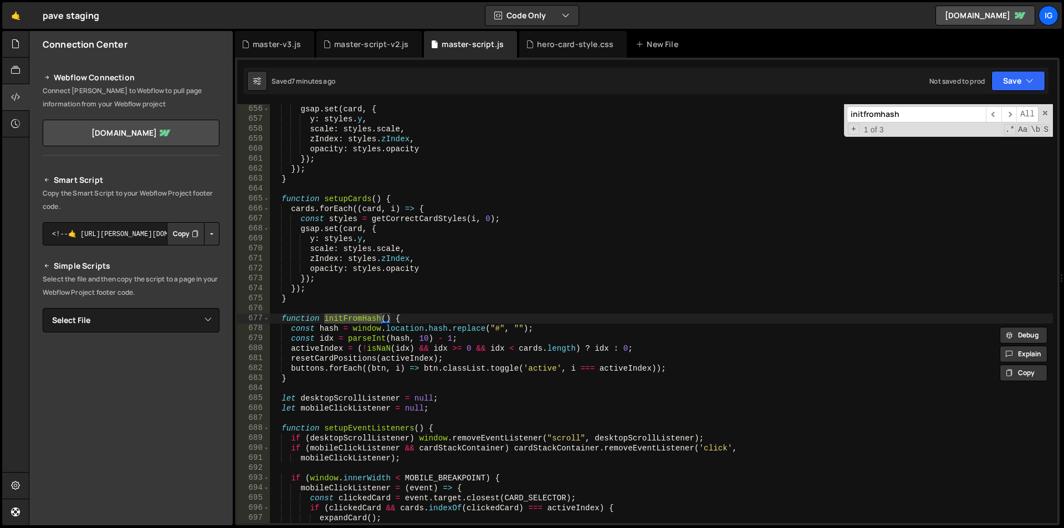
scroll to position [6534, 0]
type input "initfromhash"
click at [283, 319] on div "gsap . set ( card , { y : styles . y , scale : styles . scale , zIndex : styles…" at bounding box center [661, 323] width 783 height 439
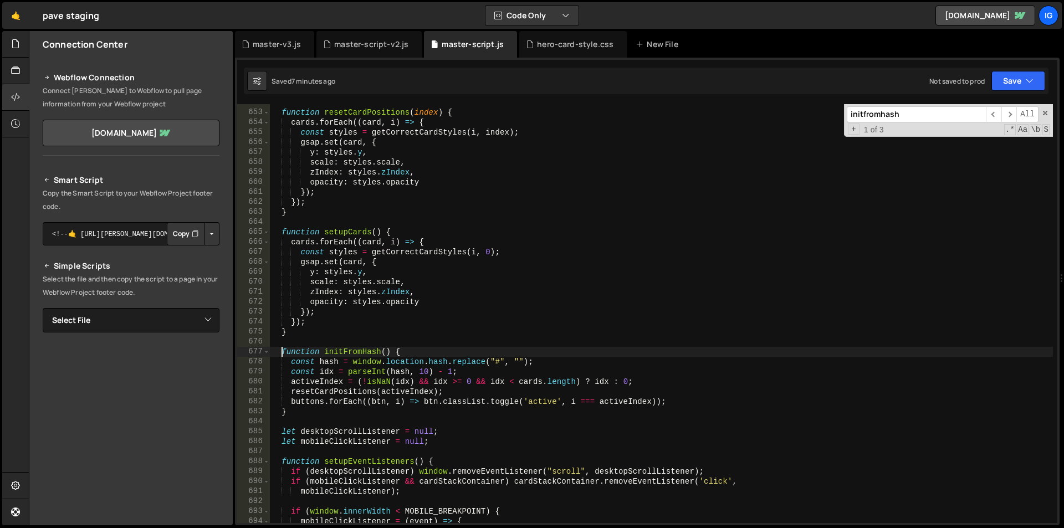
scroll to position [6567, 0]
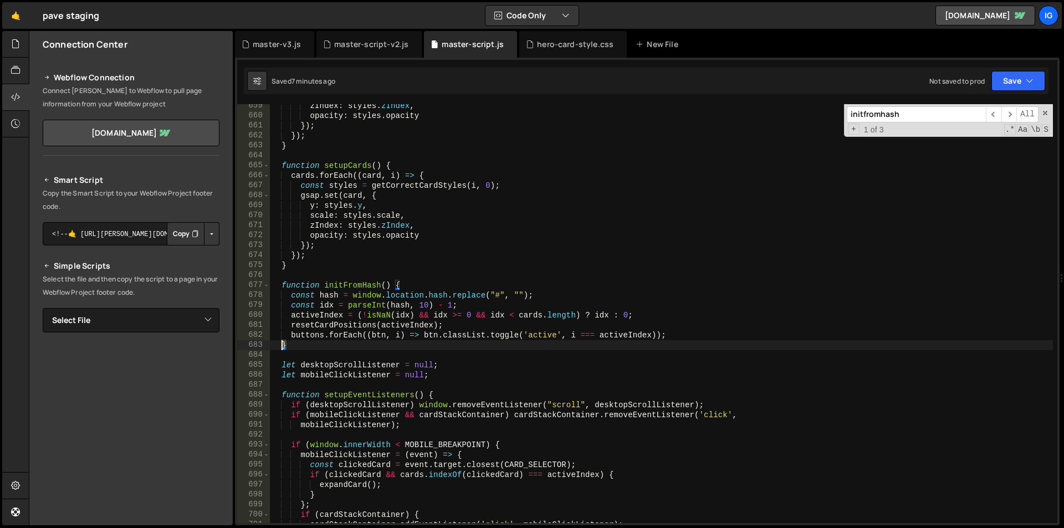
click at [281, 345] on div "zIndex : styles . zIndex , opacity : styles . opacity }) ; }) ; } function setu…" at bounding box center [661, 320] width 783 height 439
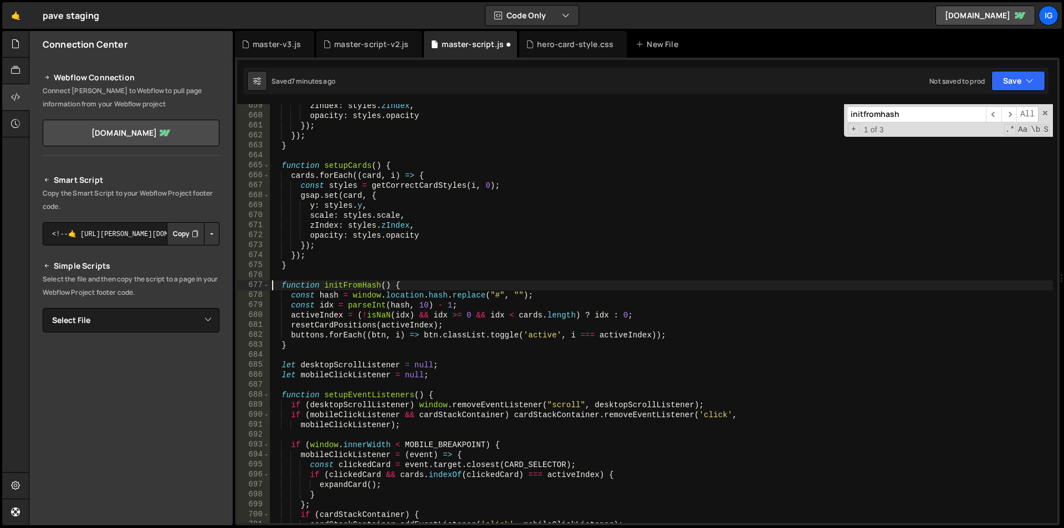
click at [290, 345] on div "zIndex : styles . zIndex , opacity : styles . opacity }) ; }) ; } function setu…" at bounding box center [661, 320] width 783 height 439
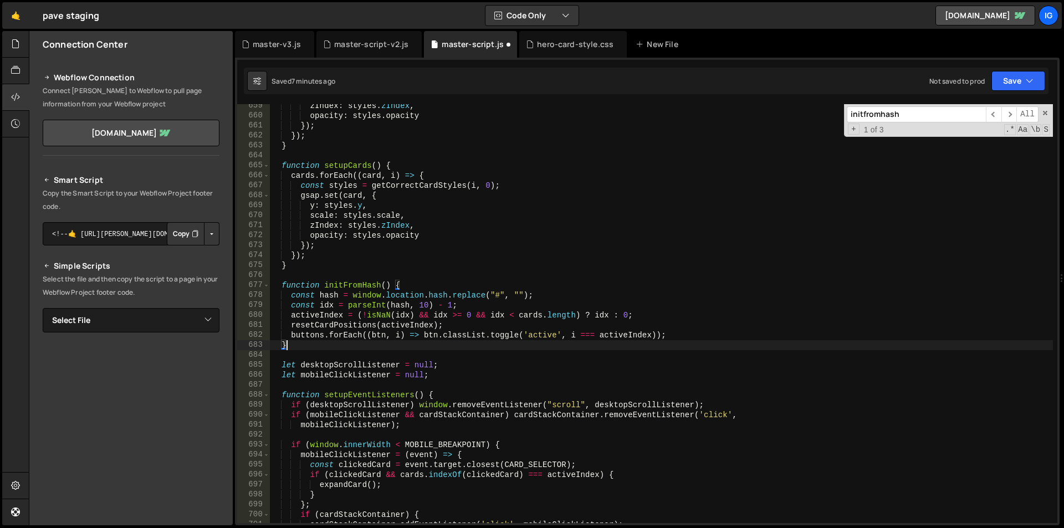
click at [280, 285] on div "zIndex : styles . zIndex , opacity : styles . opacity }) ; }) ; } function setu…" at bounding box center [661, 320] width 783 height 439
type textarea "function initFromHash() { const hash = window.location.hash.replace("#", "");"
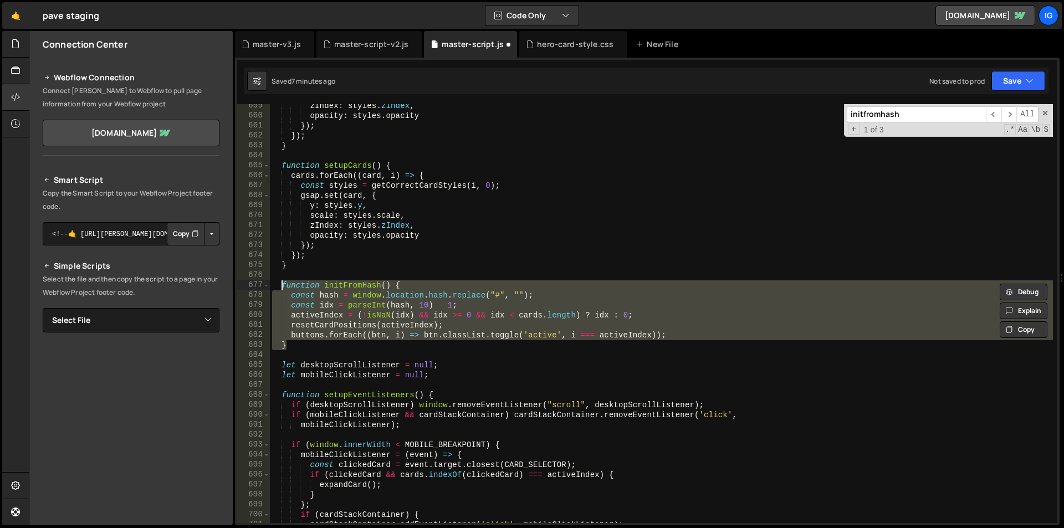
paste textarea
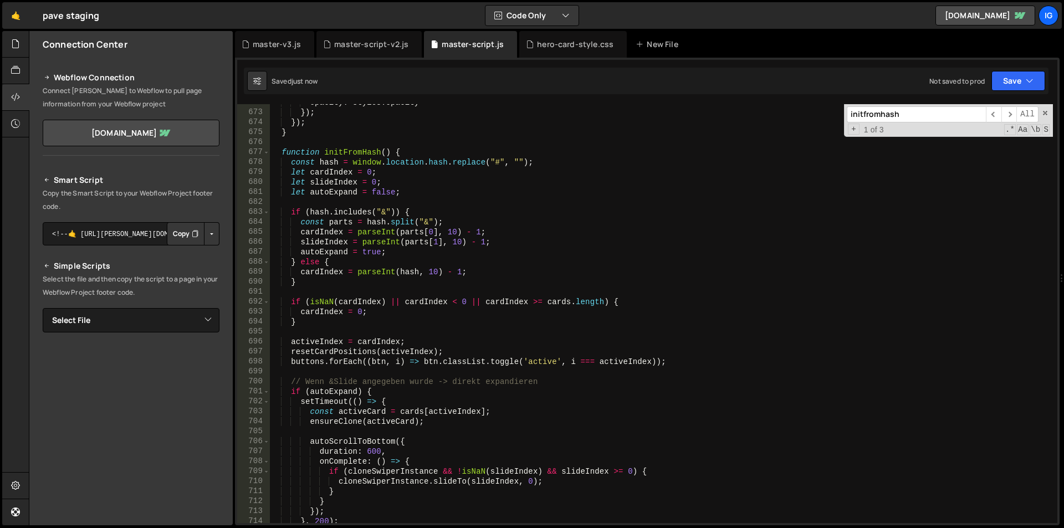
scroll to position [6700, 0]
click at [1047, 112] on span at bounding box center [1045, 113] width 8 height 8
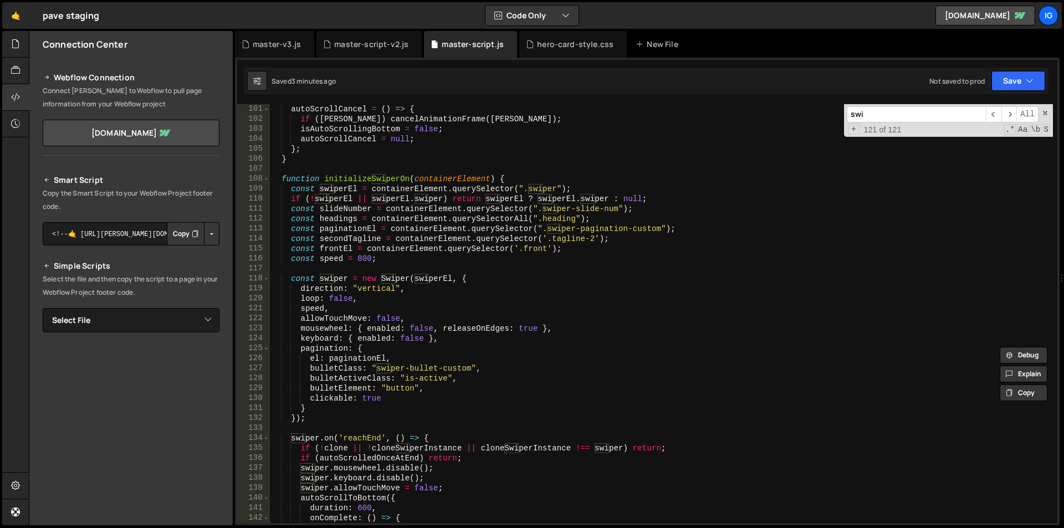
scroll to position [1031, 0]
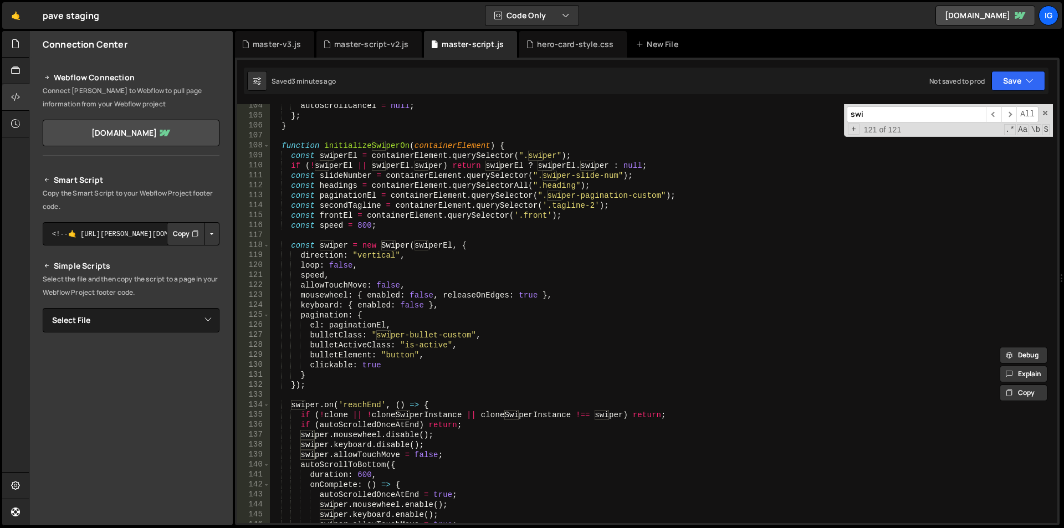
type input "swi"
click at [534, 255] on div "autoScrollCancel = null ; } ; } function initializeSwiperOn ( containerElement …" at bounding box center [661, 320] width 783 height 439
click at [1044, 111] on span at bounding box center [1045, 113] width 8 height 8
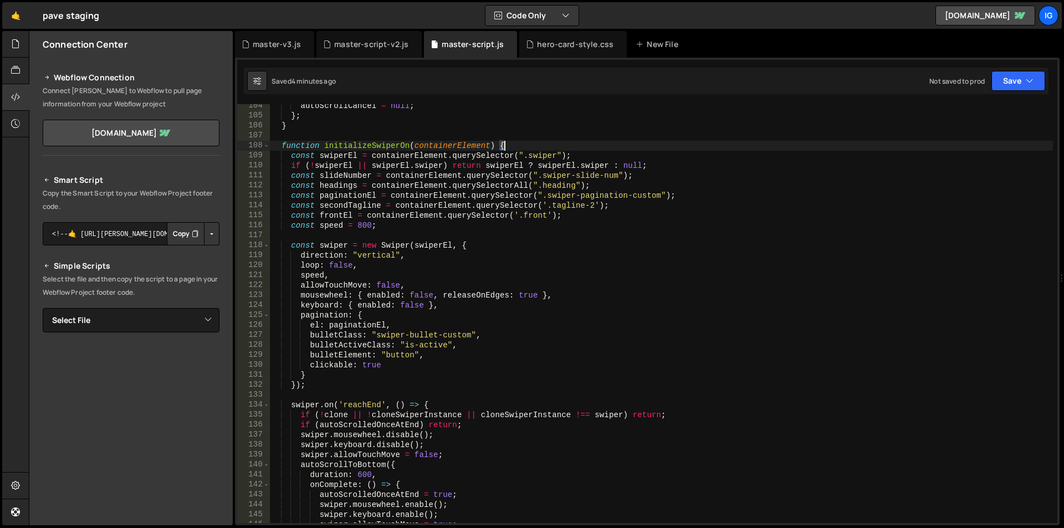
click at [503, 146] on div "autoScrollCancel = null ; } ; } function initializeSwiperOn ( containerElement …" at bounding box center [661, 320] width 783 height 439
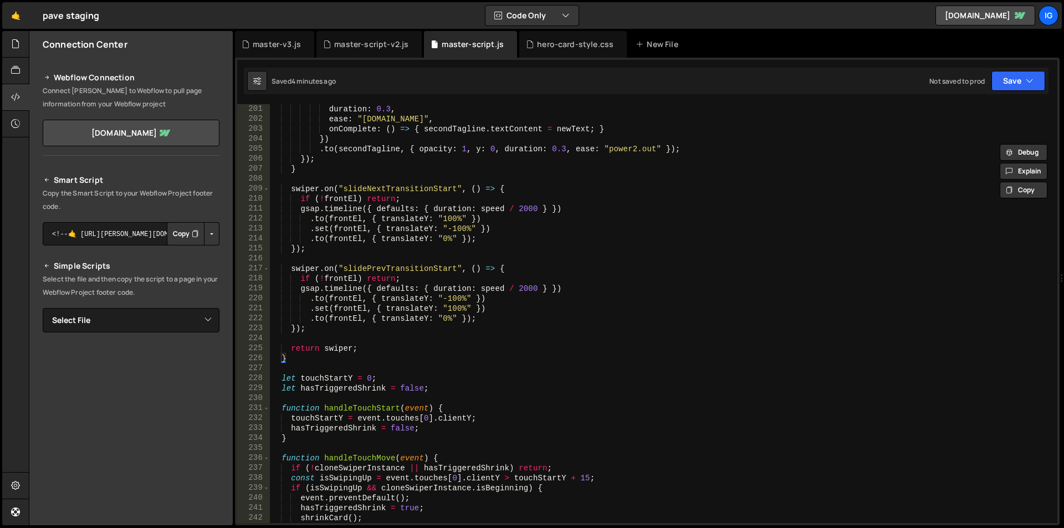
scroll to position [1995, 0]
click at [310, 331] on div "duration : 0.3 , ease : "[DOMAIN_NAME]" , onComplete : ( ) => { secondTagline .…" at bounding box center [661, 323] width 783 height 439
type textarea "});"
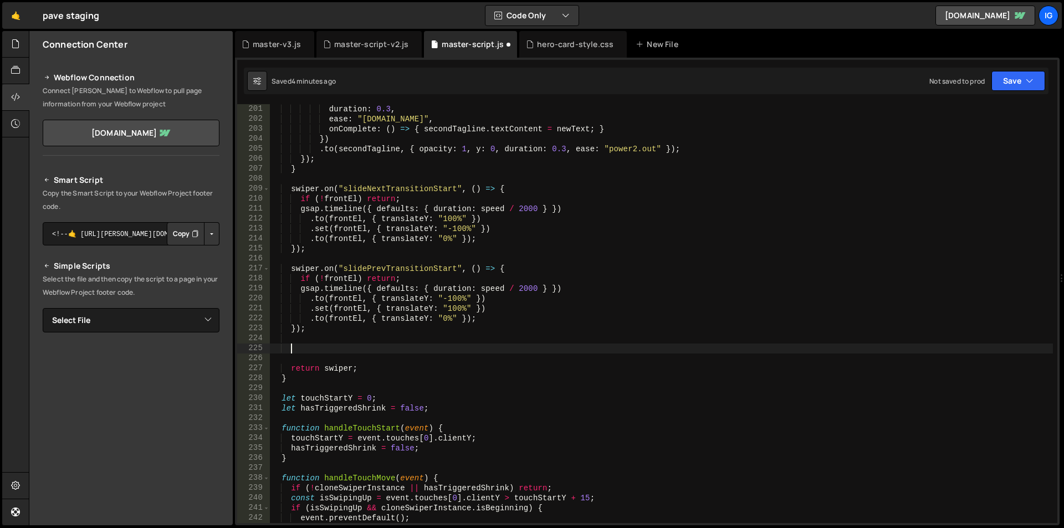
paste textarea
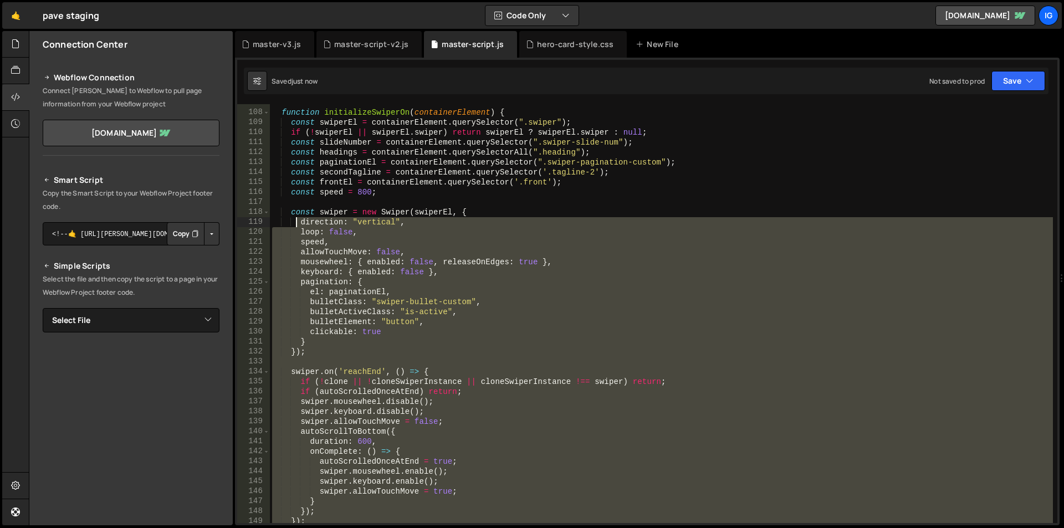
scroll to position [931, 0]
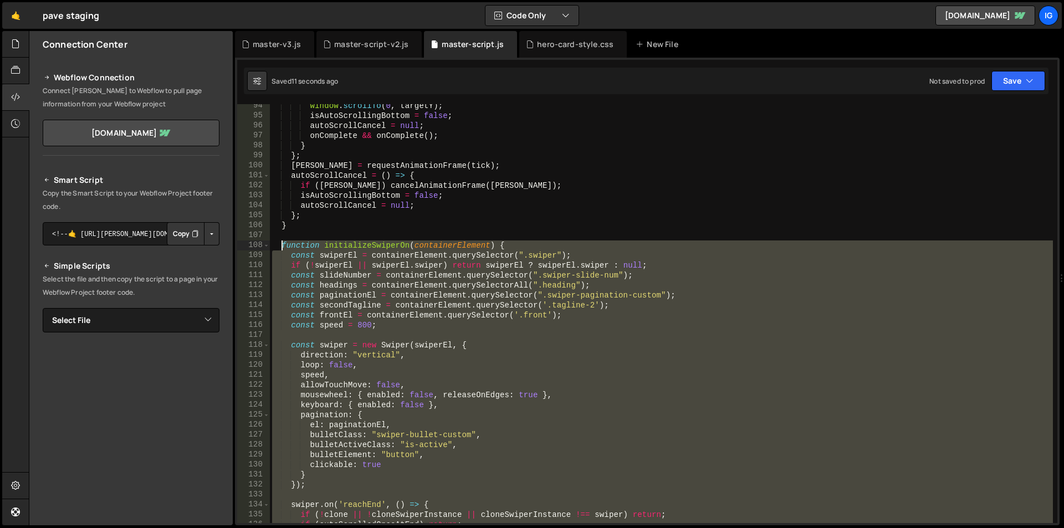
drag, startPoint x: 290, startPoint y: 376, endPoint x: 281, endPoint y: 246, distance: 130.5
click at [281, 246] on div "window . scrollTo ( 0 , targetY ) ; isAutoScrollingBottom = false ; autoScrollC…" at bounding box center [661, 320] width 783 height 439
click at [480, 260] on div "window . scrollTo ( 0 , targetY ) ; isAutoScrollingBottom = false ; autoScrollC…" at bounding box center [661, 313] width 783 height 419
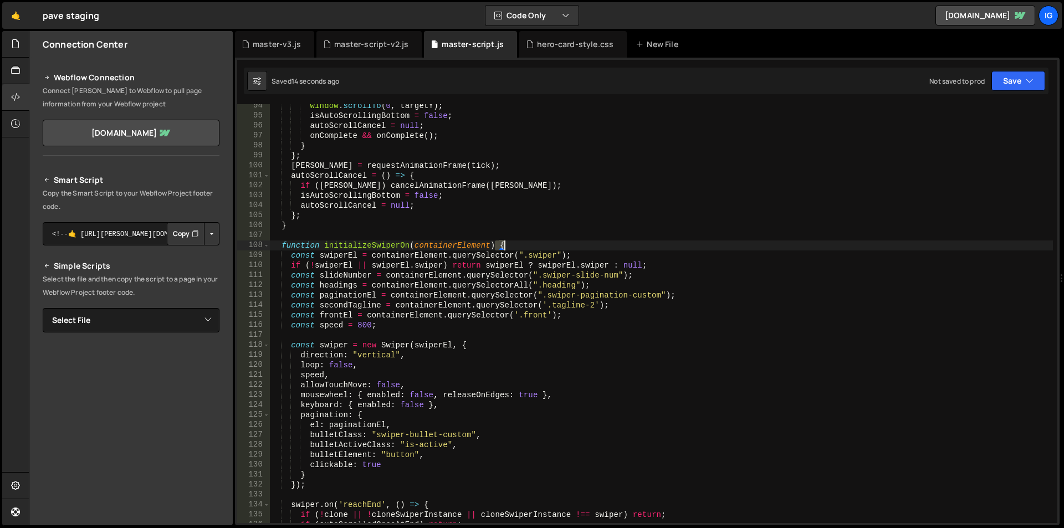
drag, startPoint x: 497, startPoint y: 246, endPoint x: 510, endPoint y: 244, distance: 13.4
click at [510, 244] on div "window . scrollTo ( 0 , targetY ) ; isAutoScrollingBottom = false ; autoScrollC…" at bounding box center [661, 320] width 783 height 439
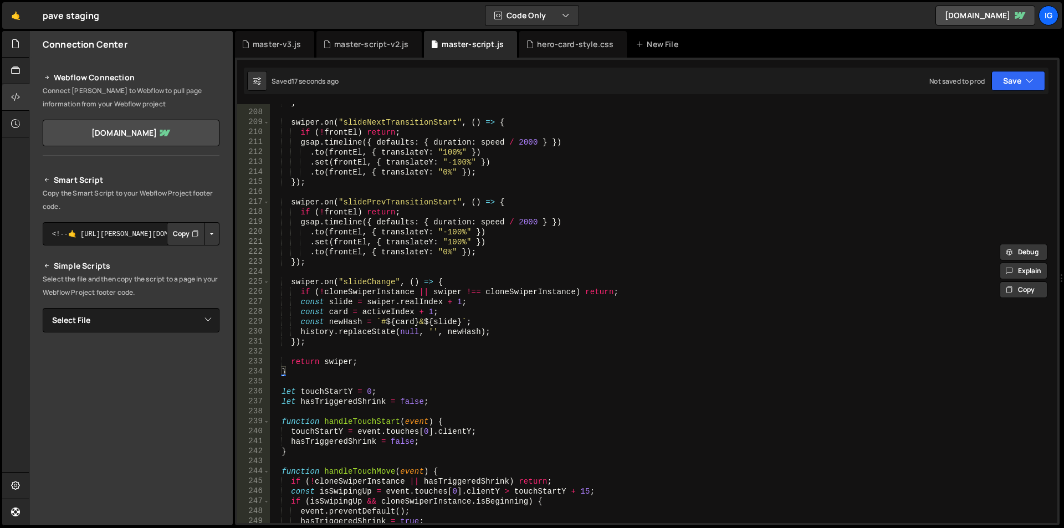
scroll to position [2161, 0]
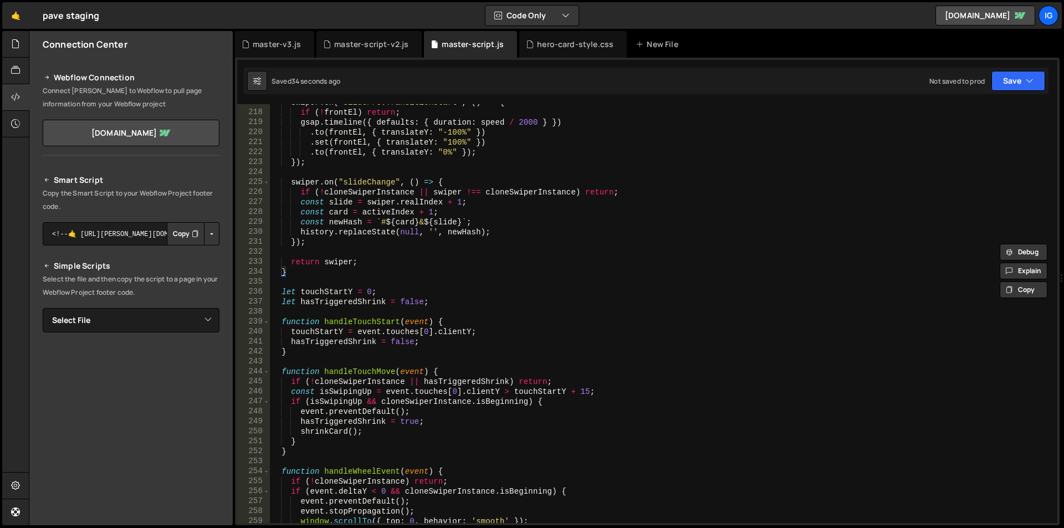
click at [402, 207] on div "swiper . on ( "slidePrevTransitionStart" , ( ) => { if ( ! frontEl ) return ; g…" at bounding box center [661, 317] width 783 height 439
type textarea "const slide = swiper.realIndex + 1;"
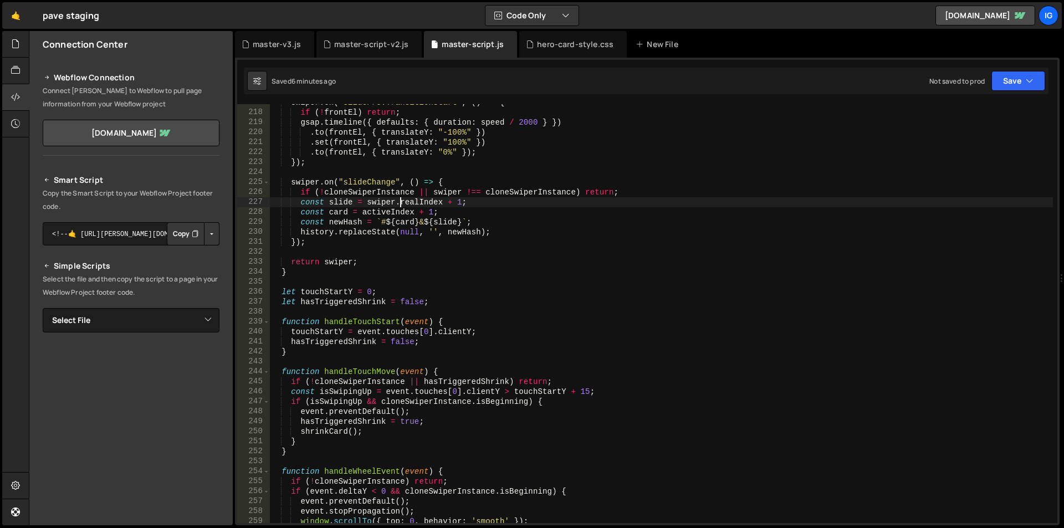
click at [393, 255] on div "swiper . on ( "slidePrevTransitionStart" , ( ) => { if ( ! frontEl ) return ; g…" at bounding box center [661, 317] width 783 height 439
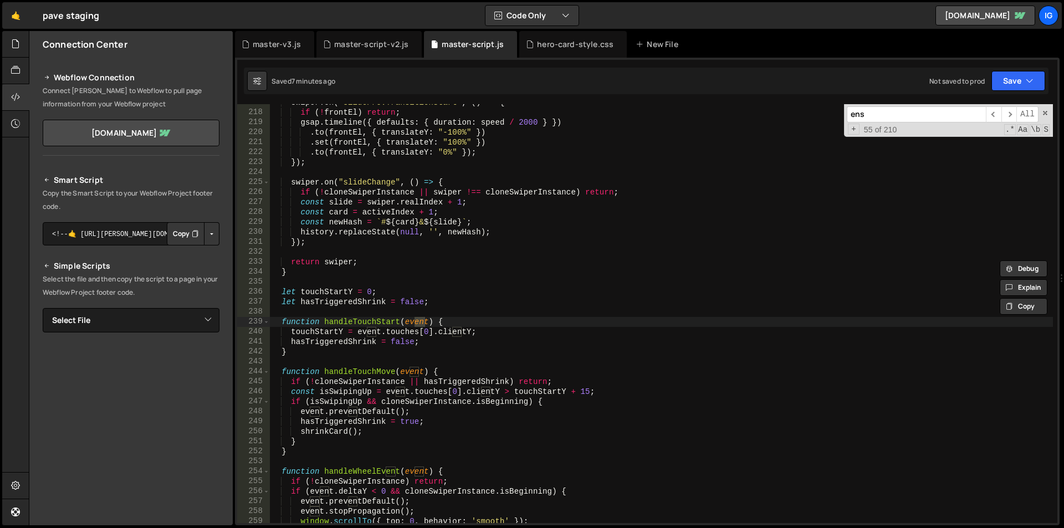
scroll to position [2643, 0]
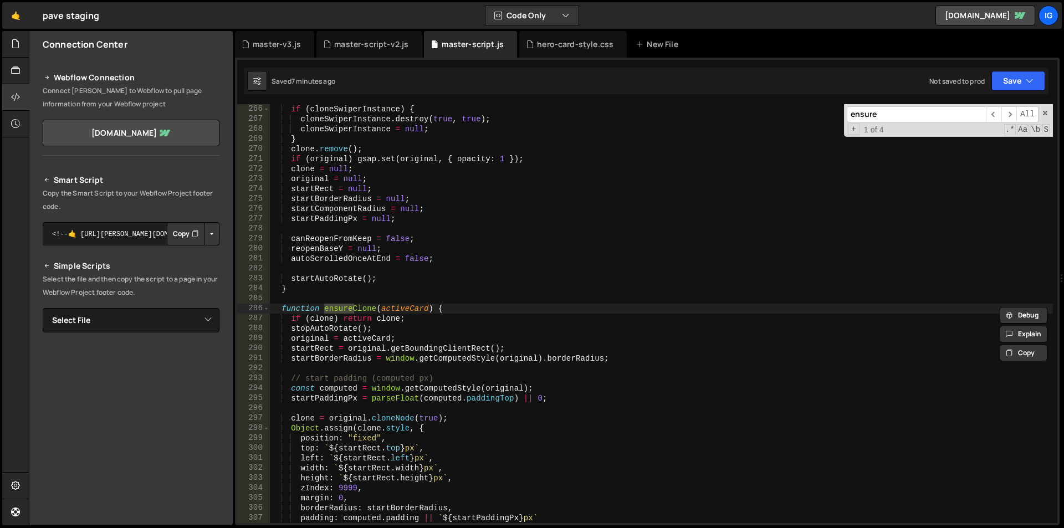
type input "ensure"
click at [285, 311] on div "if ( cloneSwiperInstance ) { cloneSwiperInstance . destroy ( true , true ) ; cl…" at bounding box center [661, 323] width 783 height 439
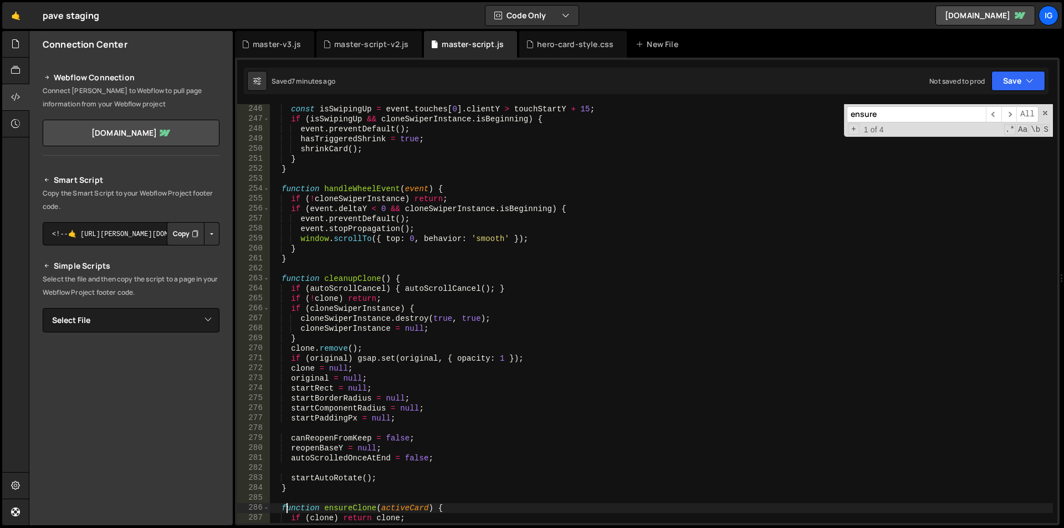
scroll to position [2444, 0]
click at [1005, 116] on span "​" at bounding box center [1009, 114] width 16 height 16
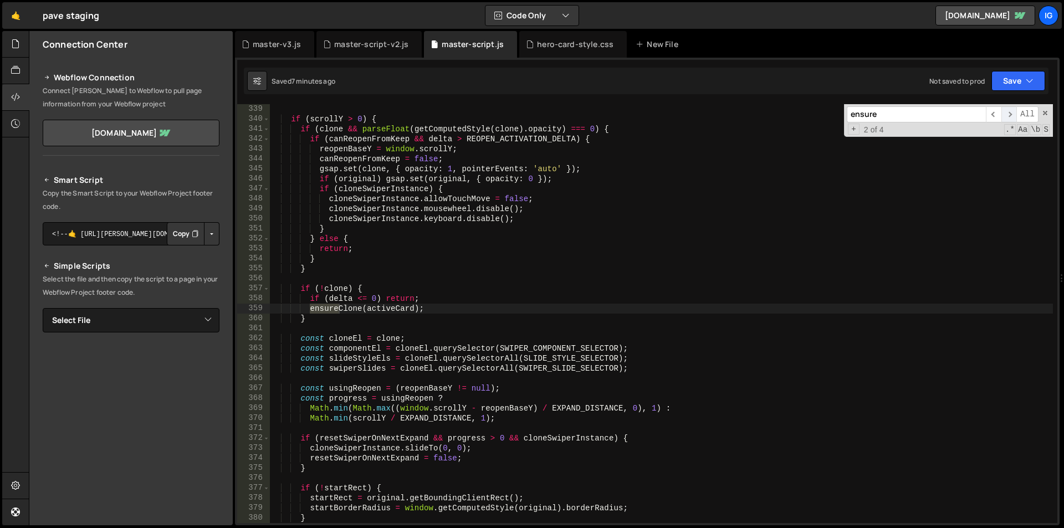
scroll to position [3372, 0]
click at [1005, 116] on span "​" at bounding box center [1009, 114] width 16 height 16
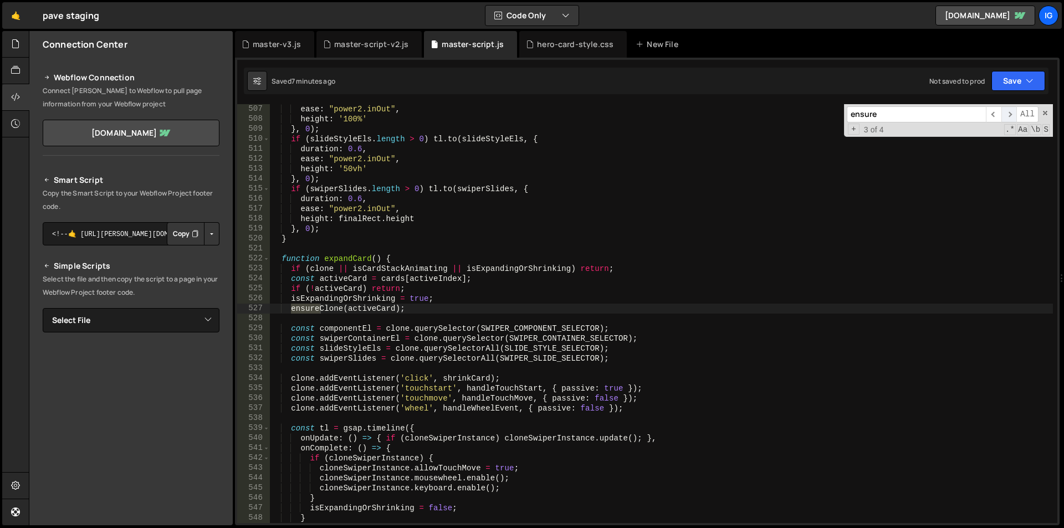
click at [1005, 116] on span "​" at bounding box center [1009, 114] width 16 height 16
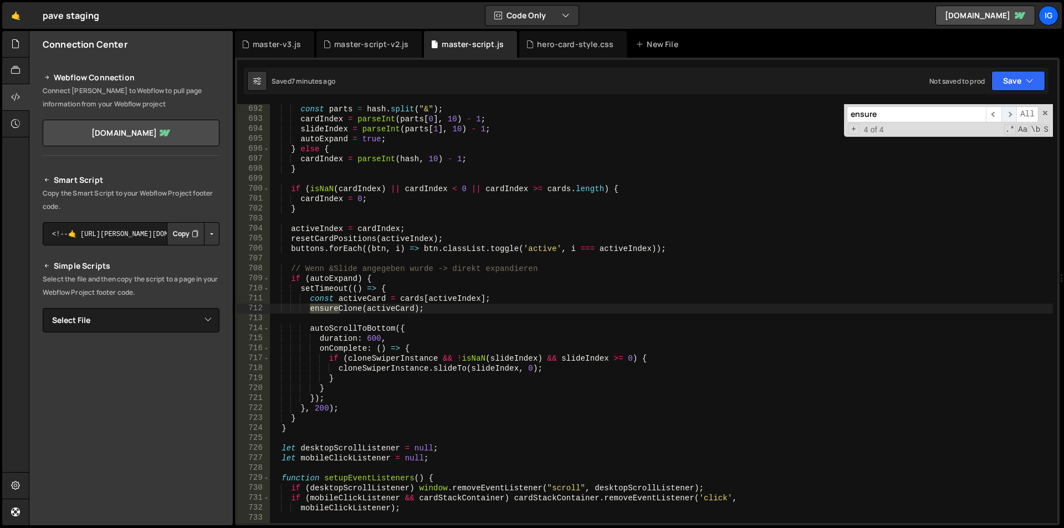
scroll to position [6893, 0]
click at [319, 311] on div "const parts = hash . split ( "&" ) ; cardIndex = parseInt ( parts [ 0 ] , 10 ) …" at bounding box center [661, 313] width 783 height 419
click at [309, 310] on div "const parts = hash . split ( "&" ) ; cardIndex = parseInt ( parts [ 0 ] , 10 ) …" at bounding box center [661, 323] width 783 height 439
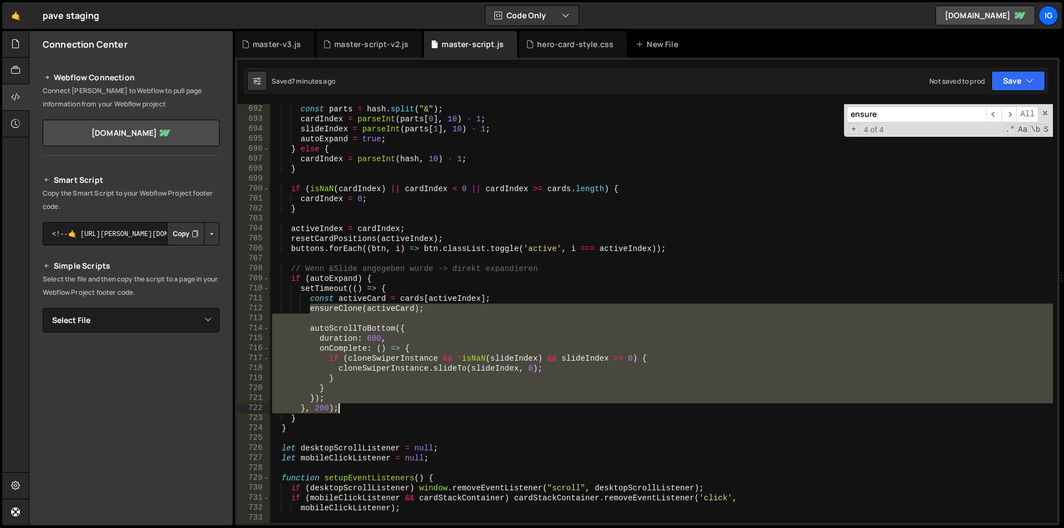
drag, startPoint x: 309, startPoint y: 310, endPoint x: 341, endPoint y: 406, distance: 101.1
click at [341, 406] on div "const parts = hash . split ( "&" ) ; cardIndex = parseInt ( parts [ 0 ] , 10 ) …" at bounding box center [661, 323] width 783 height 439
type textarea "}); }, 200);"
paste textarea
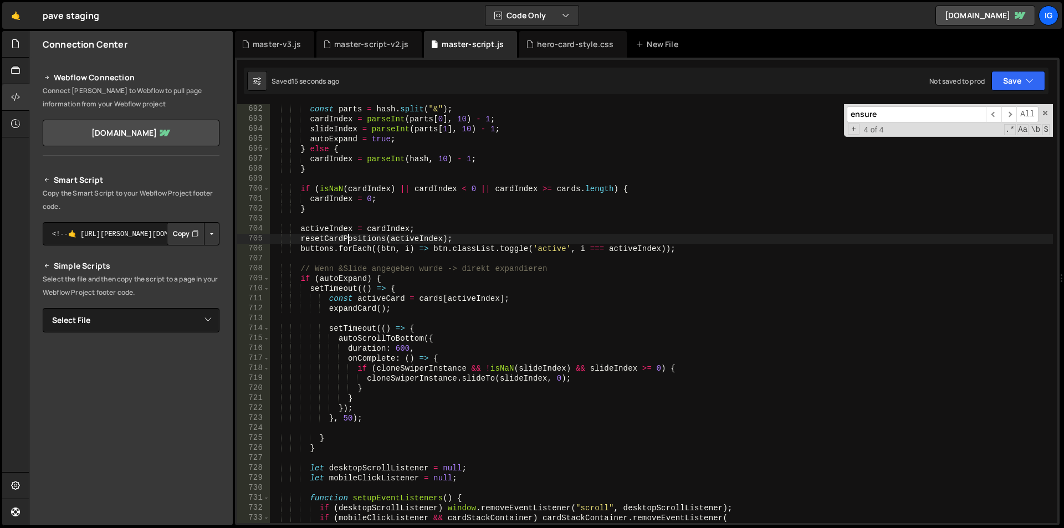
click at [349, 235] on div "const parts = hash . split ( "&" ) ; cardIndex = parseInt ( parts [ 0 ] , 10 ) …" at bounding box center [661, 323] width 783 height 439
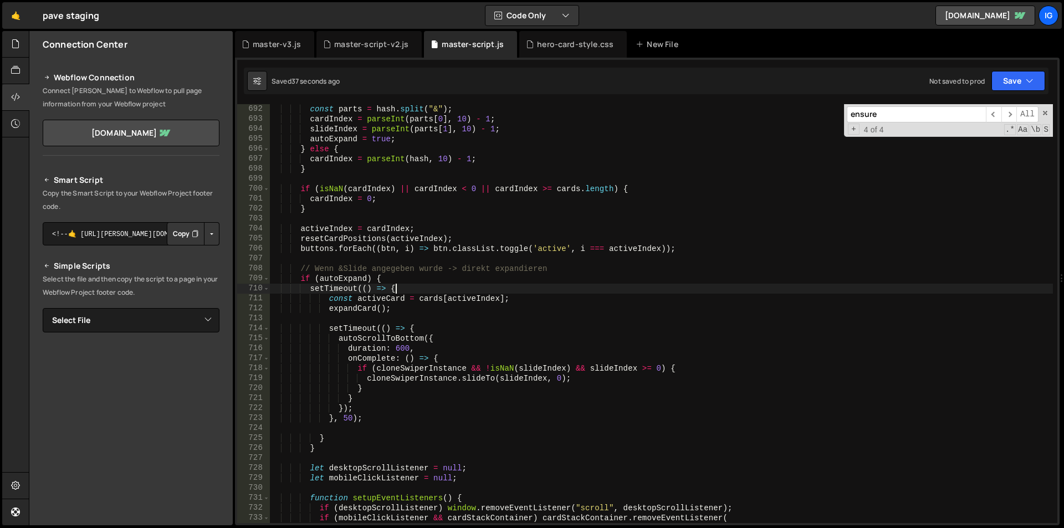
click at [444, 285] on div "const parts = hash . split ( "&" ) ; cardIndex = parseInt ( parts [ 0 ] , 10 ) …" at bounding box center [661, 323] width 783 height 439
click at [341, 436] on div "const parts = hash . split ( "&" ) ; cardIndex = parseInt ( parts [ 0 ] , 10 ) …" at bounding box center [661, 323] width 783 height 439
drag, startPoint x: 332, startPoint y: 436, endPoint x: 347, endPoint y: 434, distance: 15.7
click at [347, 434] on div "const parts = hash . split ( "&" ) ; cardIndex = parseInt ( parts [ 0 ] , 10 ) …" at bounding box center [661, 323] width 783 height 439
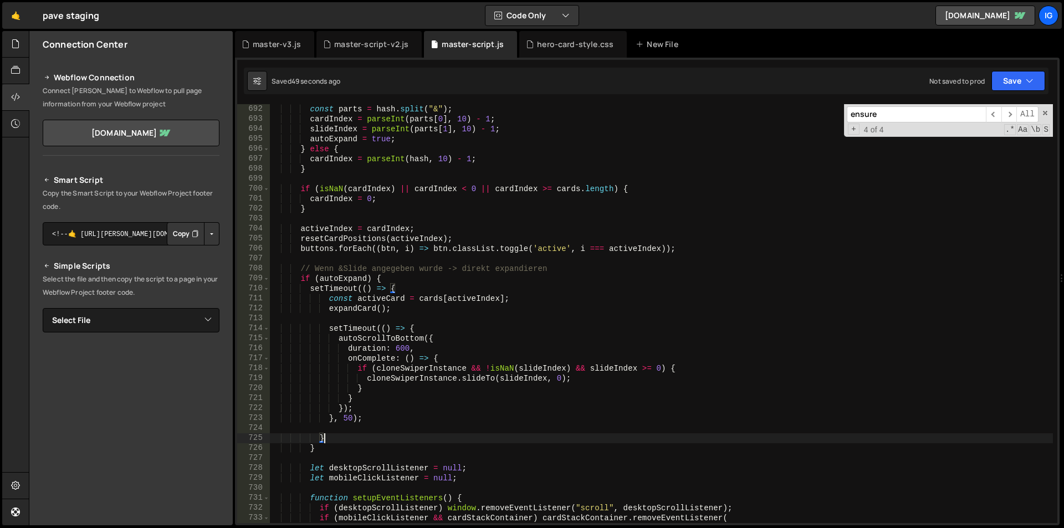
click at [343, 435] on div "const parts = hash . split ( "&" ) ; cardIndex = parseInt ( parts [ 0 ] , 10 ) …" at bounding box center [661, 323] width 783 height 439
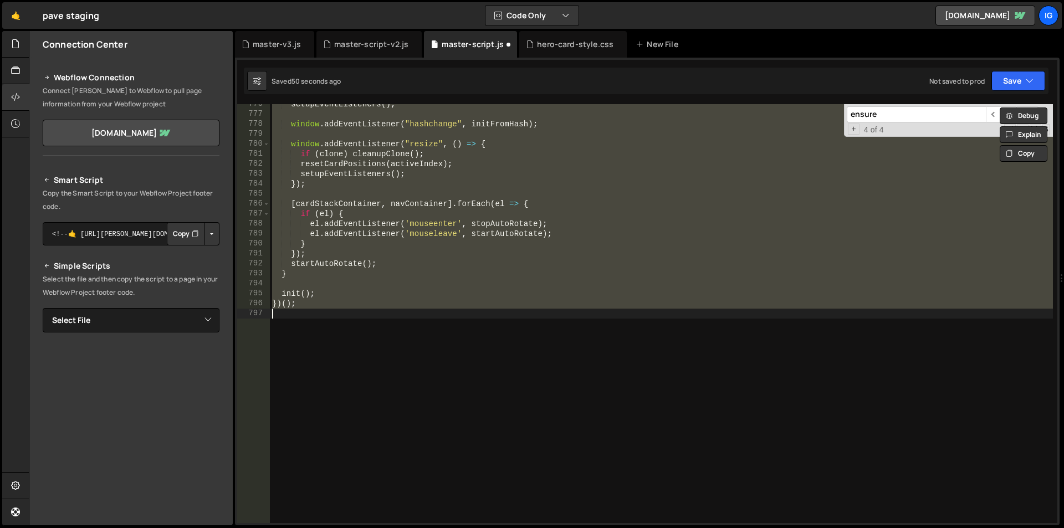
type textarea "}); }, 200);"
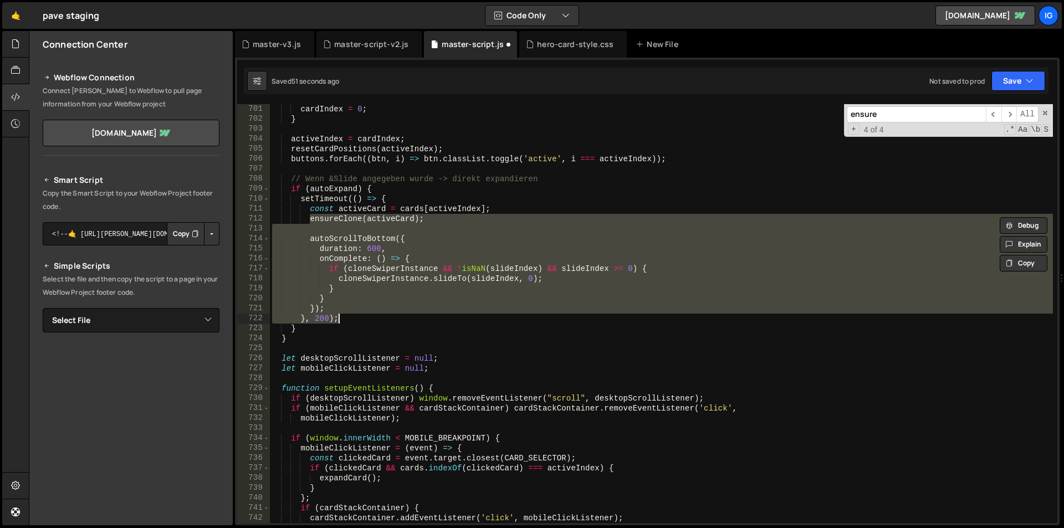
scroll to position [6983, 0]
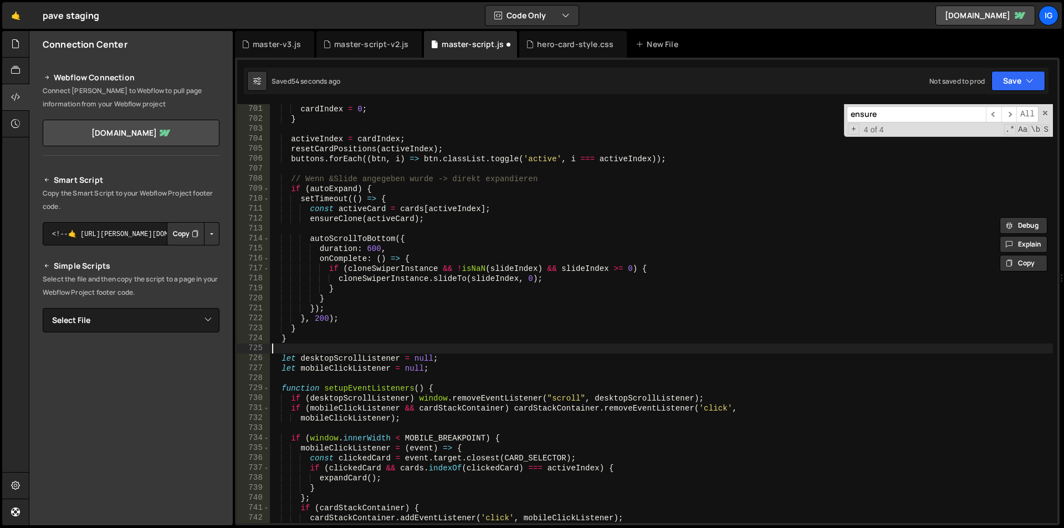
click at [334, 346] on div "cardIndex = 0 ; } activeIndex = cardIndex ; resetCardPositions ( activeIndex ) …" at bounding box center [661, 323] width 783 height 439
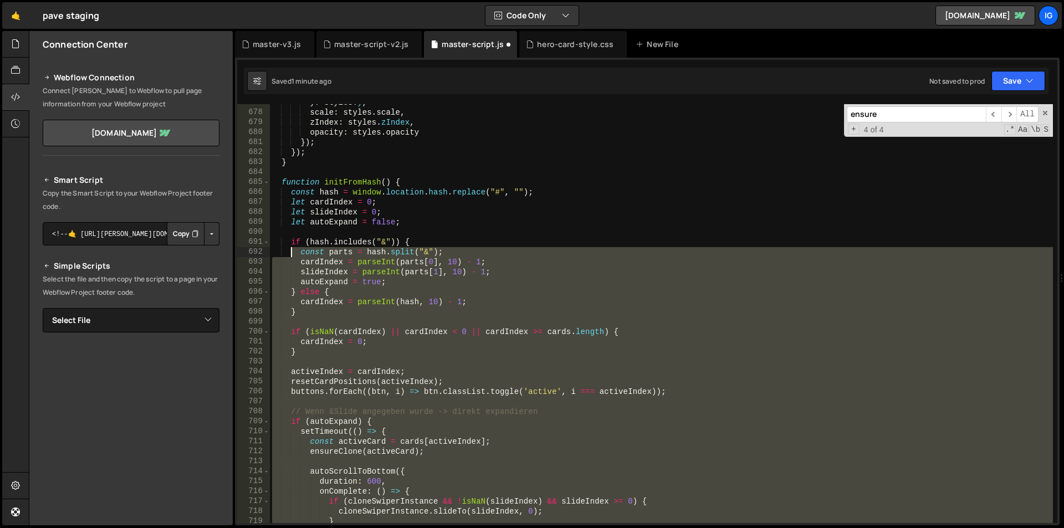
scroll to position [6683, 0]
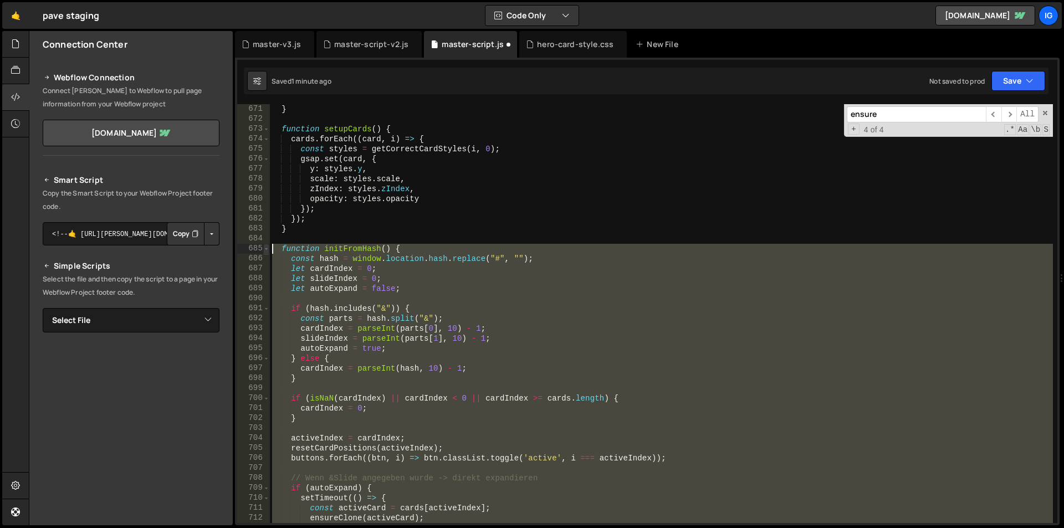
drag, startPoint x: 287, startPoint y: 438, endPoint x: 264, endPoint y: 250, distance: 189.7
click at [266, 249] on div "671 672 673 674 675 676 677 678 679 680 681 682 683 684 685 686 687 688 689 690…" at bounding box center [647, 313] width 820 height 419
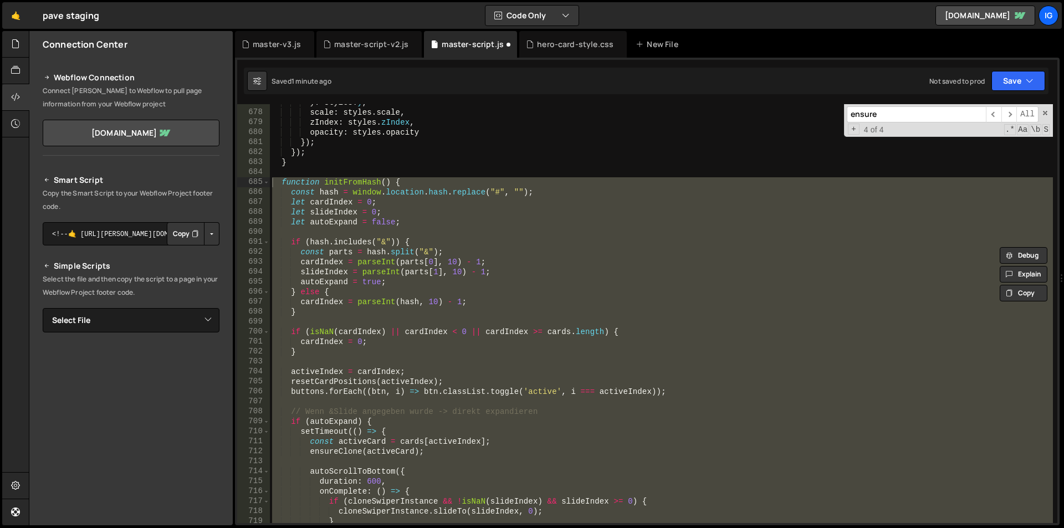
scroll to position [6916, 0]
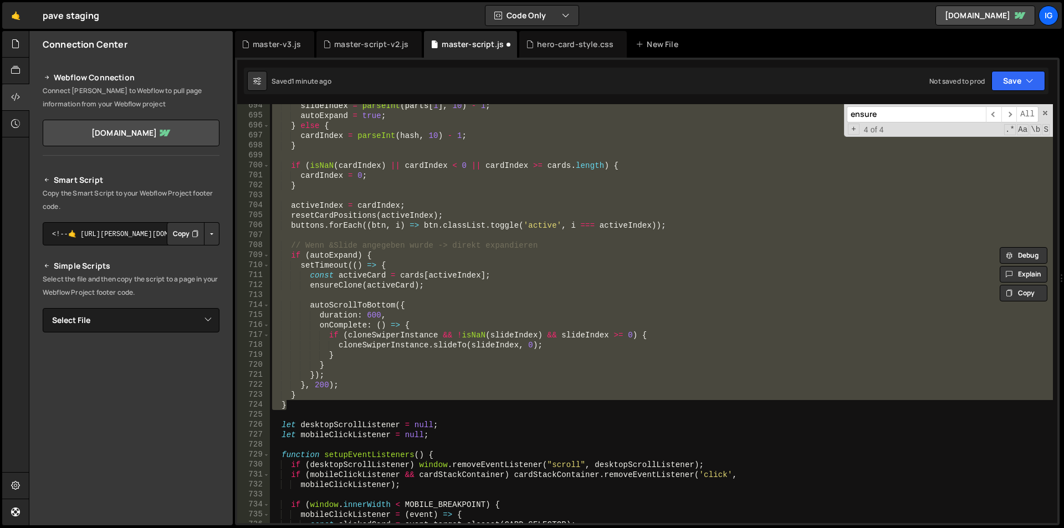
click at [297, 324] on div "slideIndex = parseInt ( parts [ 1 ] , 10 ) - 1 ; autoExpand = true ; } else { c…" at bounding box center [661, 313] width 783 height 419
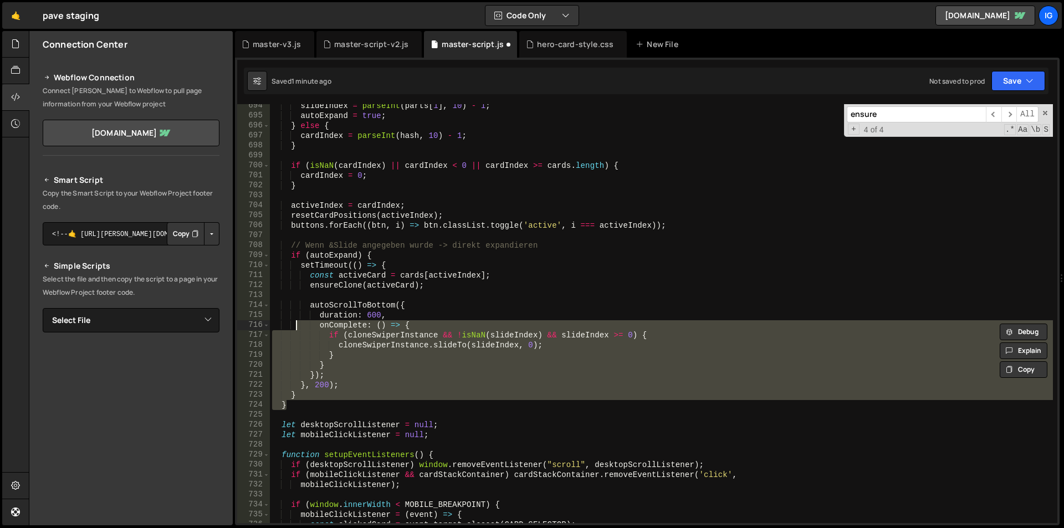
scroll to position [6750, 0]
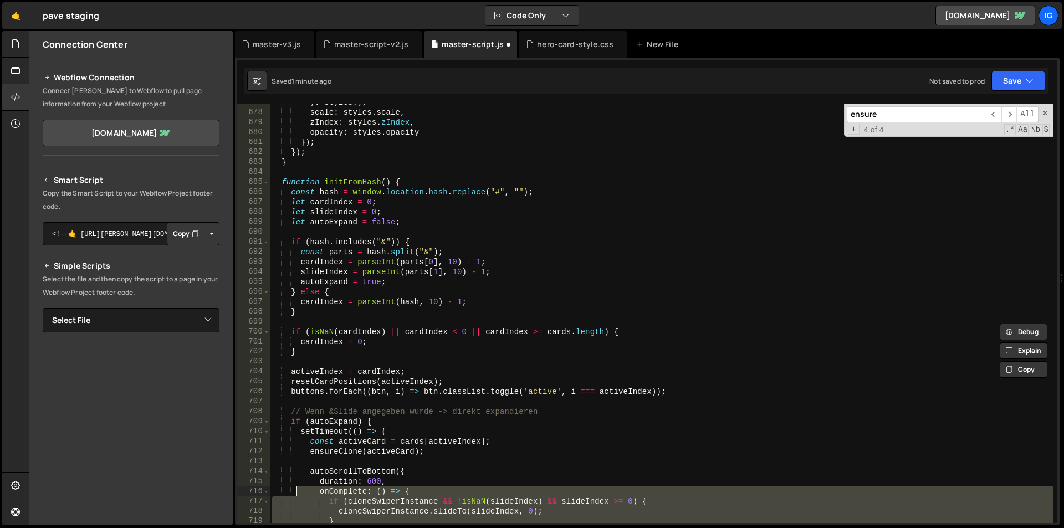
click at [274, 183] on div "y : styles . y , scale : styles . scale , zIndex : styles . zIndex , opacity : …" at bounding box center [661, 317] width 783 height 439
type textarea "function initFromHash() { const hash = window.location.hash.replace("#", "");"
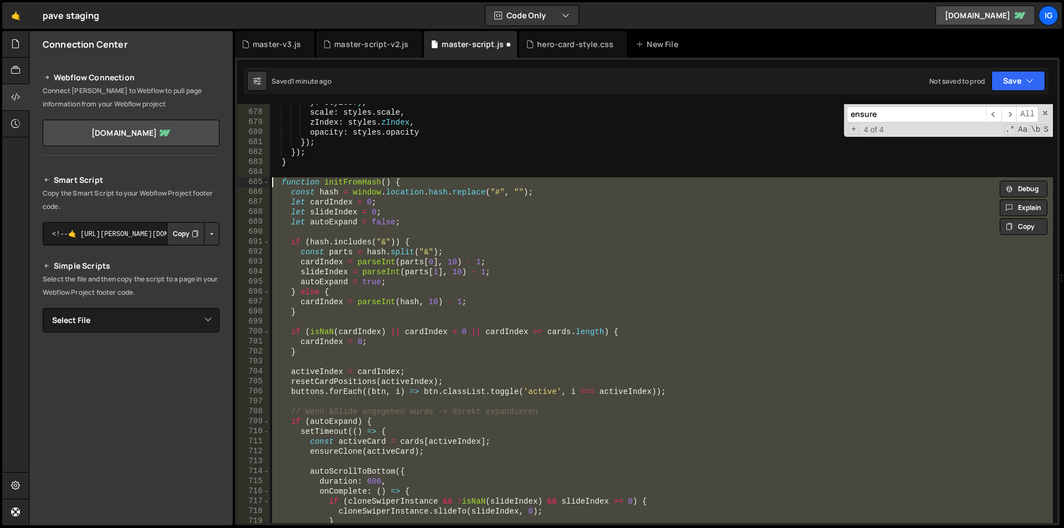
paste textarea
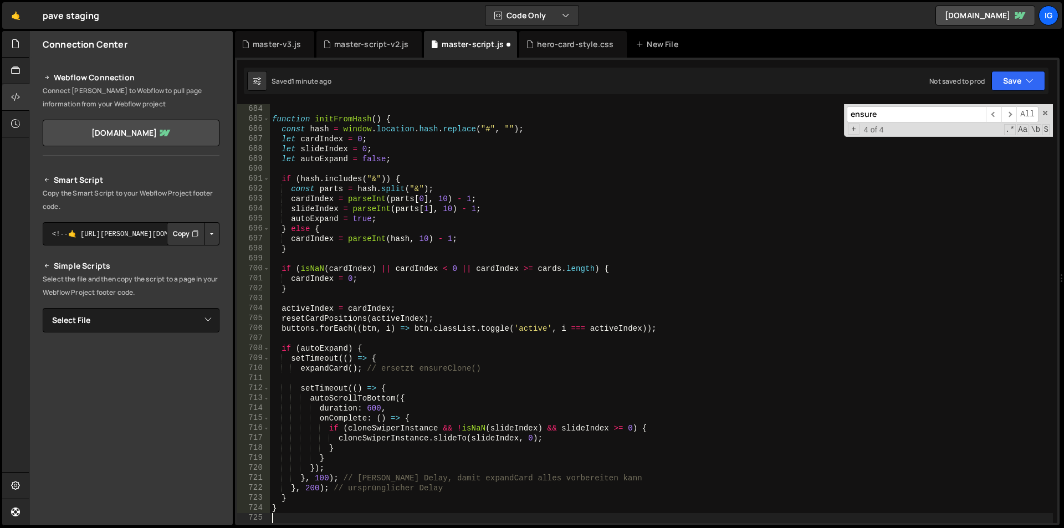
scroll to position [6879, 0]
